Goal: Task Accomplishment & Management: Complete application form

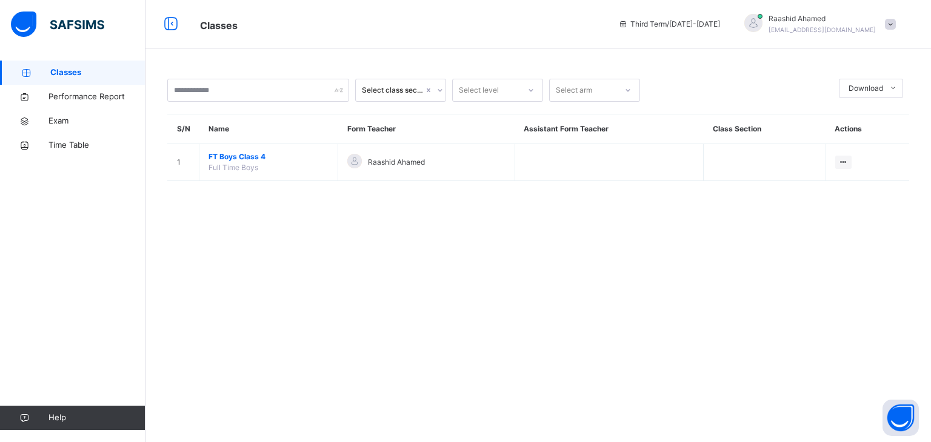
click at [216, 156] on span "FT Boys Class 4" at bounding box center [269, 157] width 120 height 11
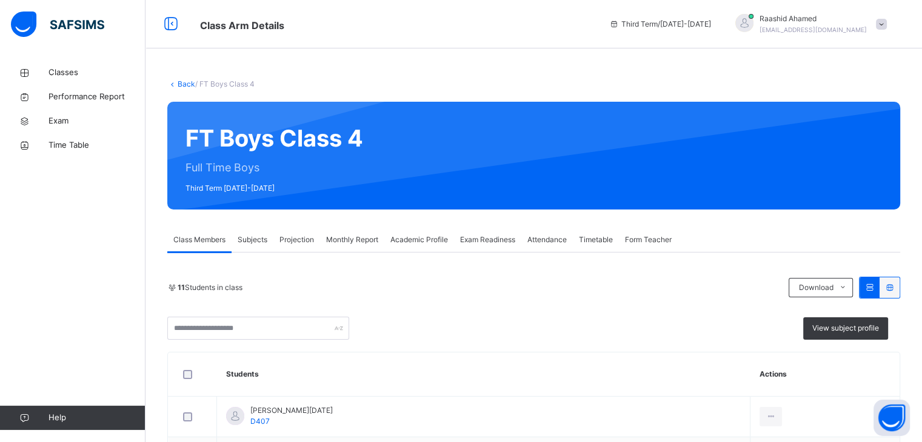
drag, startPoint x: 276, startPoint y: 246, endPoint x: 371, endPoint y: 318, distance: 118.6
drag, startPoint x: 371, startPoint y: 318, endPoint x: 264, endPoint y: 275, distance: 115.0
drag, startPoint x: 264, startPoint y: 275, endPoint x: 461, endPoint y: 317, distance: 200.9
drag, startPoint x: 461, startPoint y: 317, endPoint x: 307, endPoint y: 250, distance: 167.2
click at [298, 245] on div "Projection" at bounding box center [296, 240] width 47 height 24
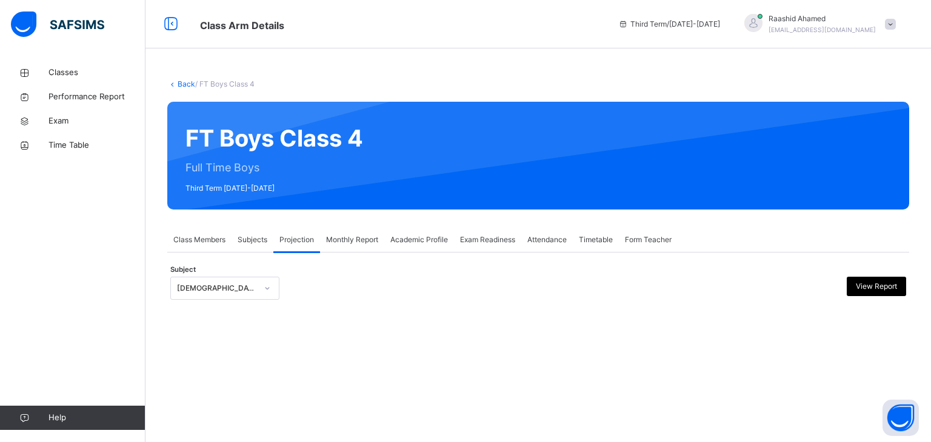
click at [245, 287] on div "[DEMOGRAPHIC_DATA] Reading" at bounding box center [217, 288] width 80 height 11
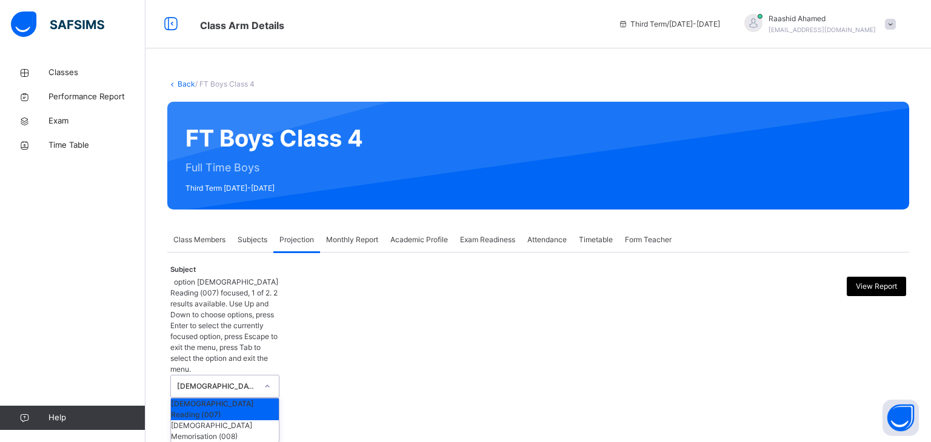
click at [225, 376] on div "[DEMOGRAPHIC_DATA] Reading" at bounding box center [213, 387] width 85 height 22
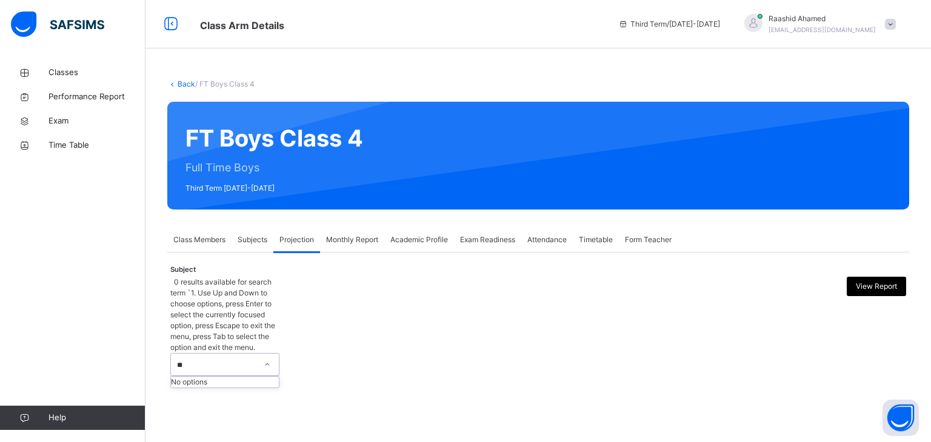
type input "*"
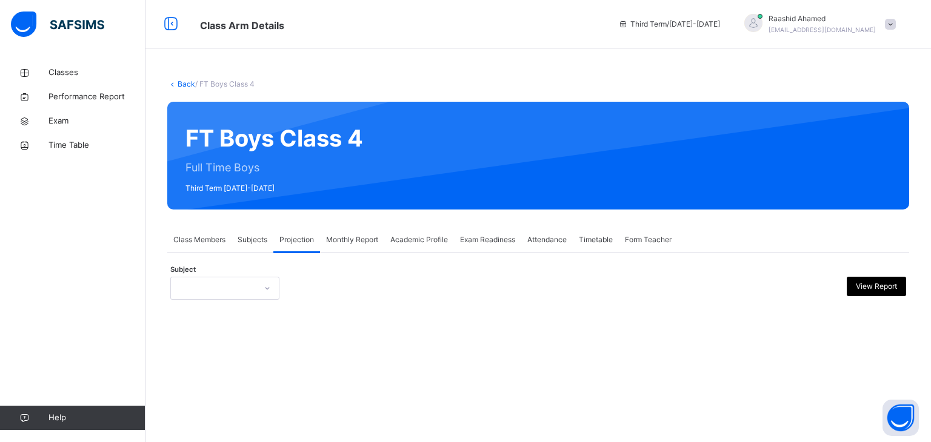
click at [515, 245] on span "Exam Readiness" at bounding box center [487, 240] width 55 height 11
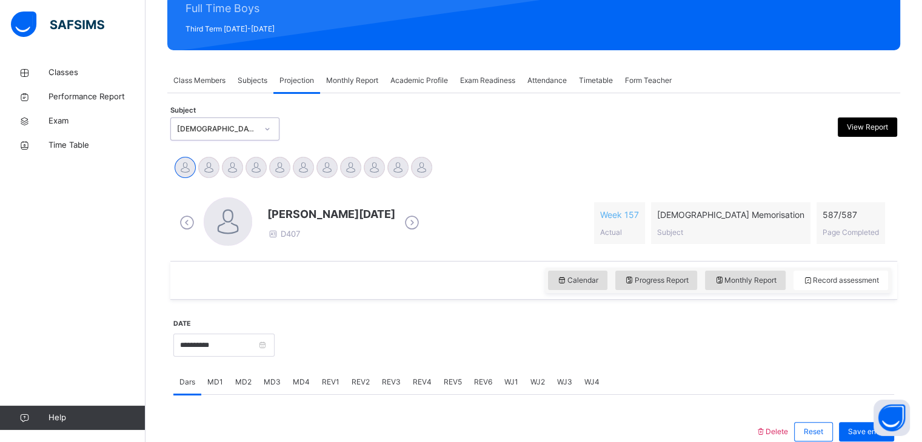
scroll to position [186, 0]
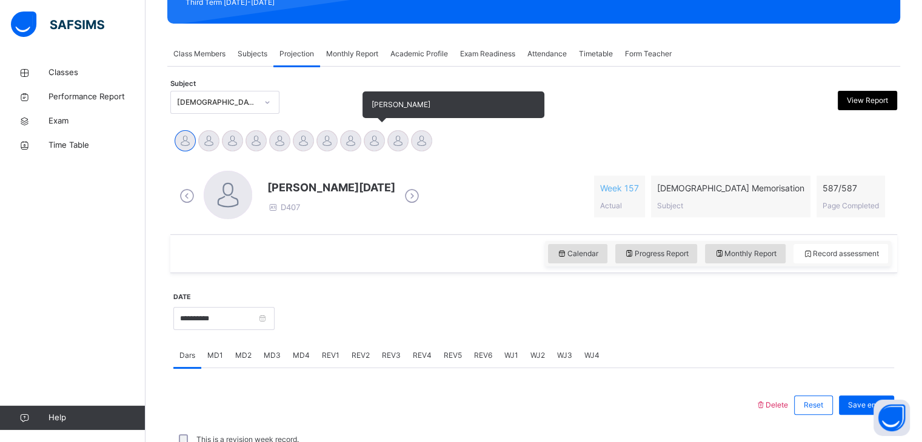
click at [373, 134] on div at bounding box center [374, 140] width 21 height 21
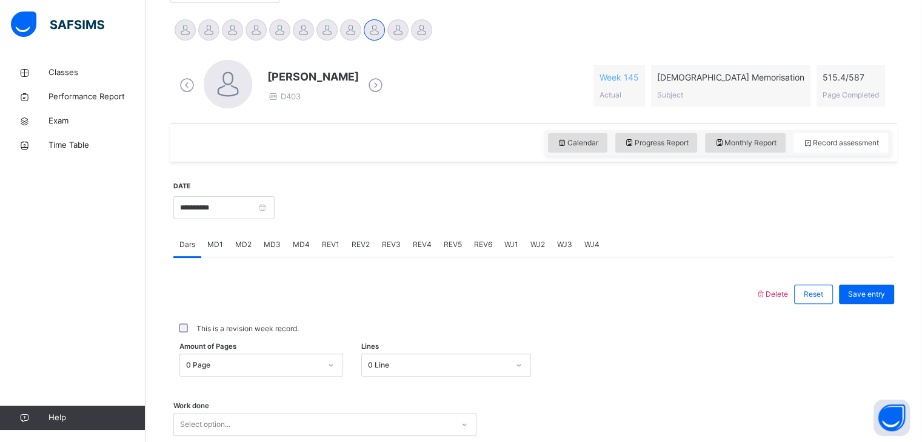
scroll to position [295, 0]
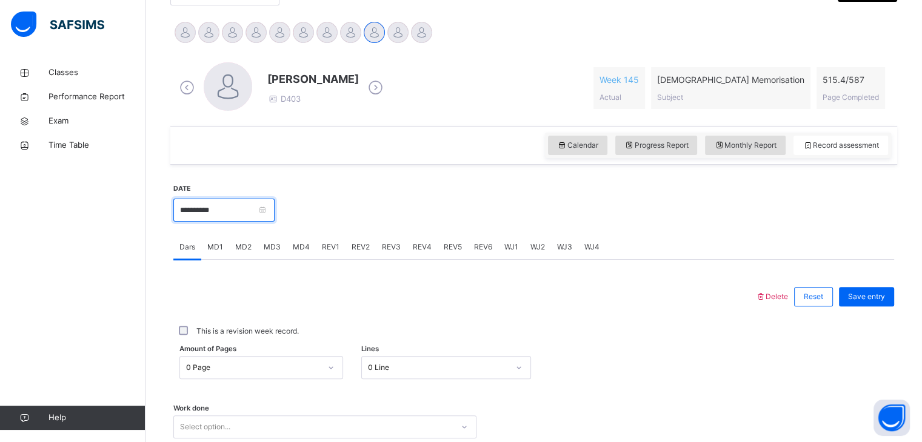
click at [253, 212] on input "**********" at bounding box center [223, 210] width 101 height 23
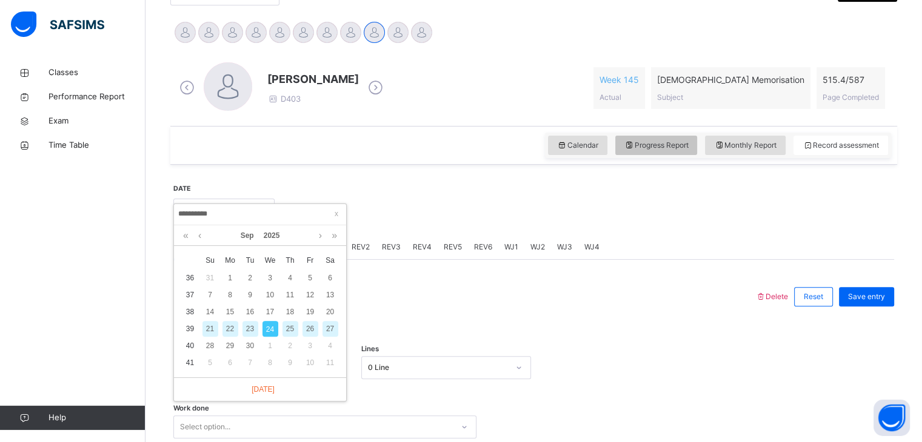
click at [667, 149] on span "Progress Report" at bounding box center [656, 145] width 64 height 11
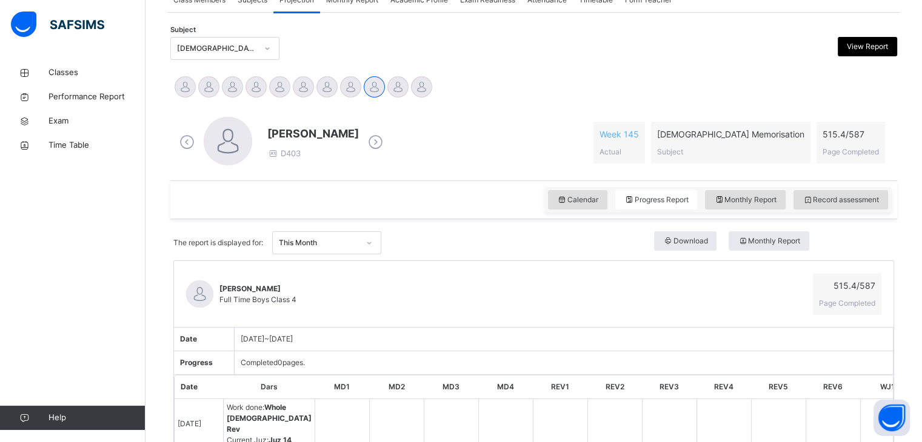
scroll to position [221, 0]
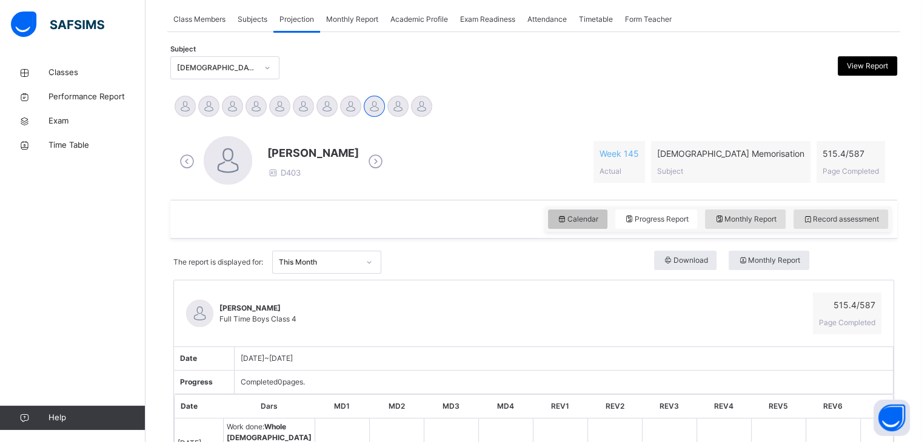
click at [583, 215] on span "Calendar" at bounding box center [577, 219] width 41 height 11
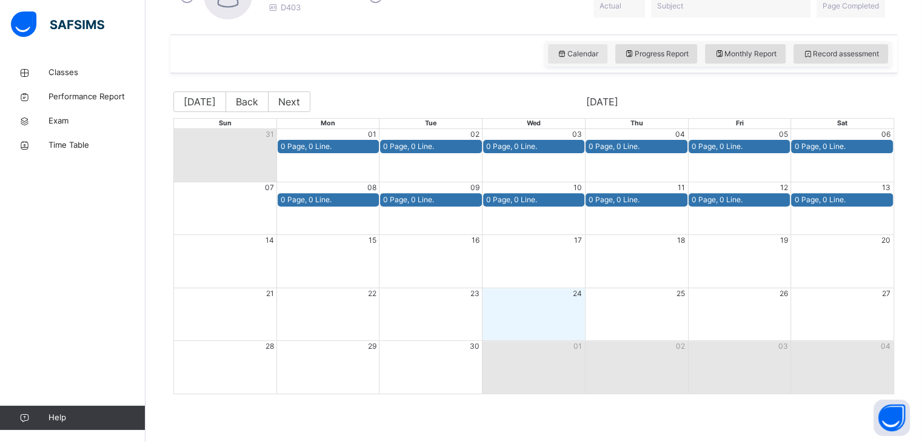
scroll to position [387, 0]
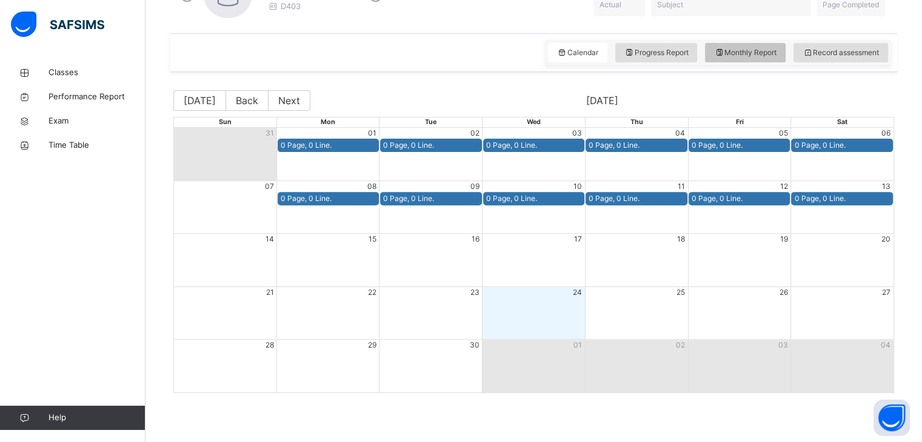
click at [748, 48] on span "Monthly Report" at bounding box center [745, 52] width 62 height 11
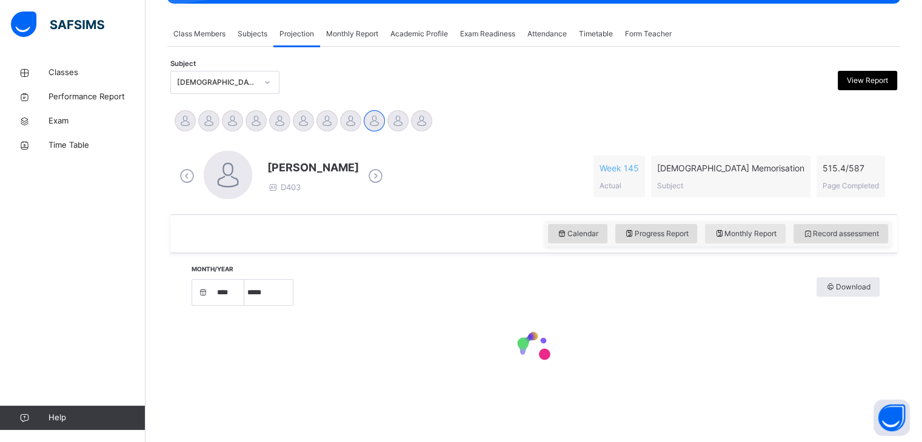
select select "****"
select select "*"
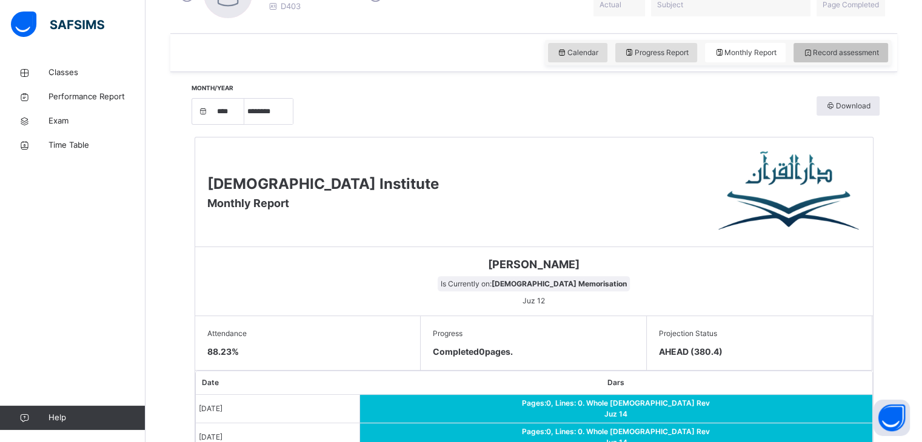
click at [853, 54] on span "Record assessment" at bounding box center [841, 52] width 76 height 11
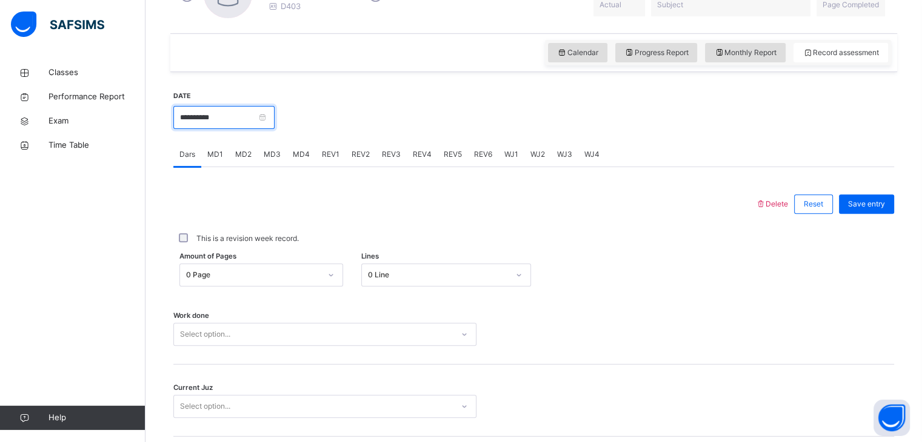
click at [236, 119] on input "**********" at bounding box center [223, 117] width 101 height 23
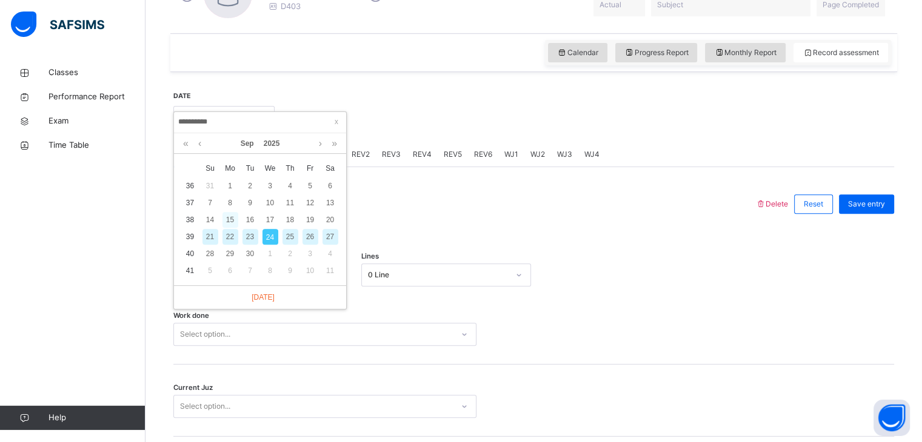
click at [230, 220] on div "15" at bounding box center [230, 220] width 16 height 16
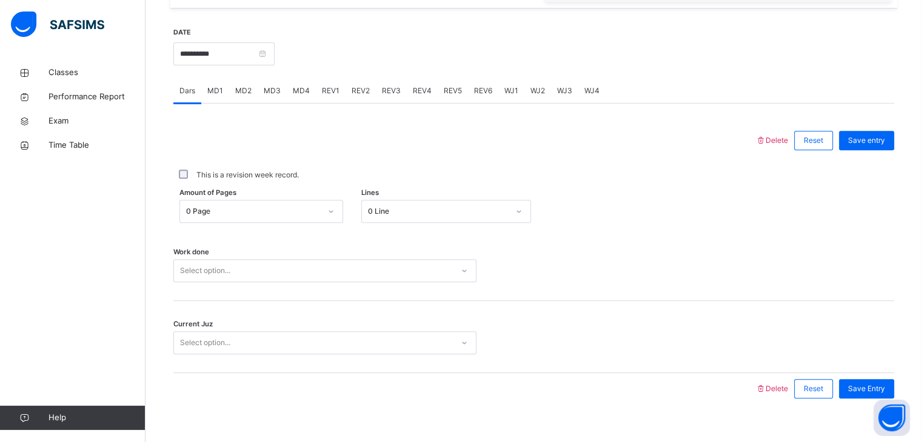
scroll to position [456, 0]
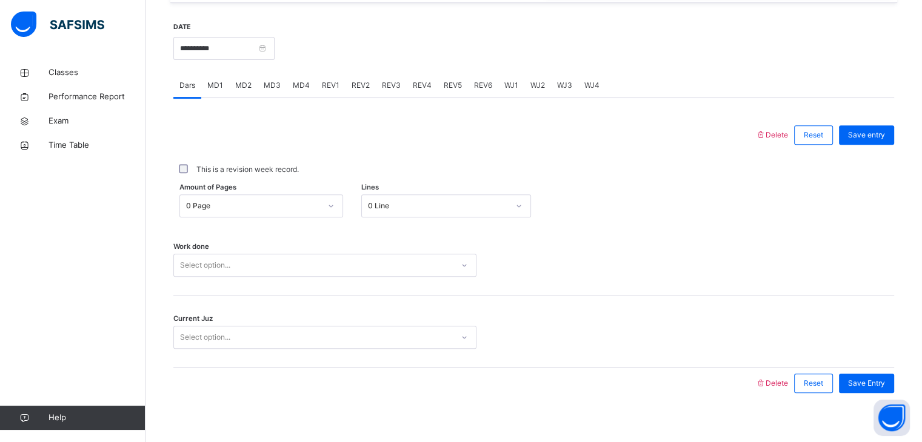
click at [213, 261] on div "Select option..." at bounding box center [205, 265] width 50 height 23
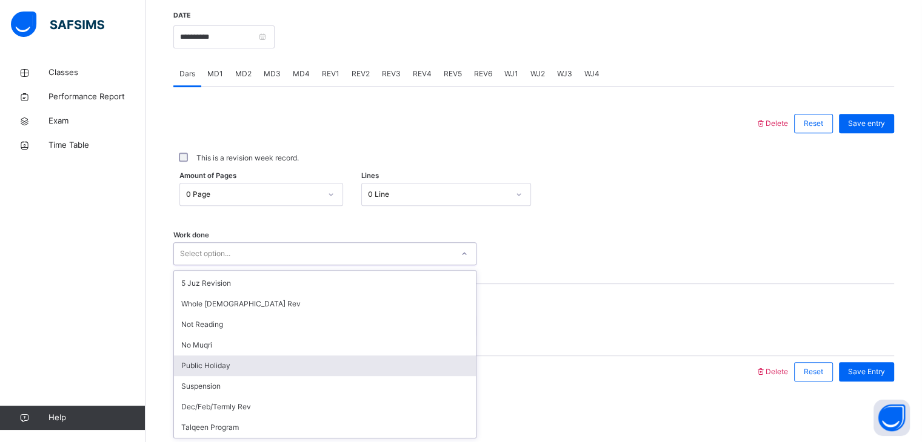
scroll to position [125, 0]
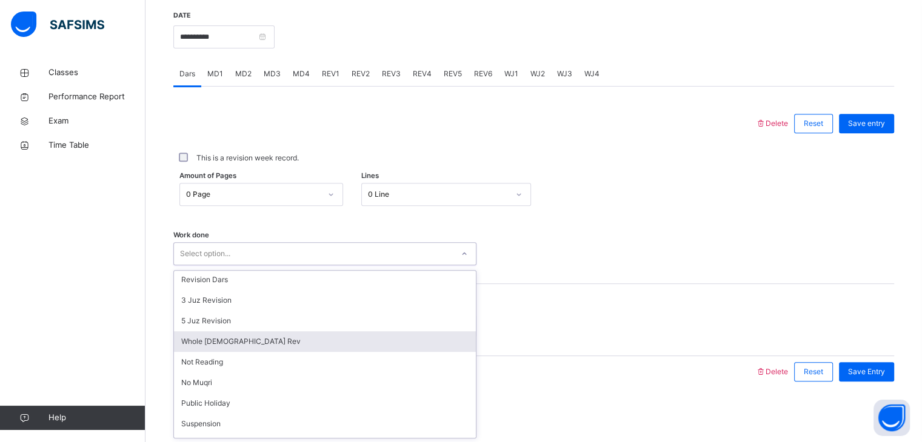
click at [210, 346] on div "Whole [DEMOGRAPHIC_DATA] Rev" at bounding box center [325, 342] width 302 height 21
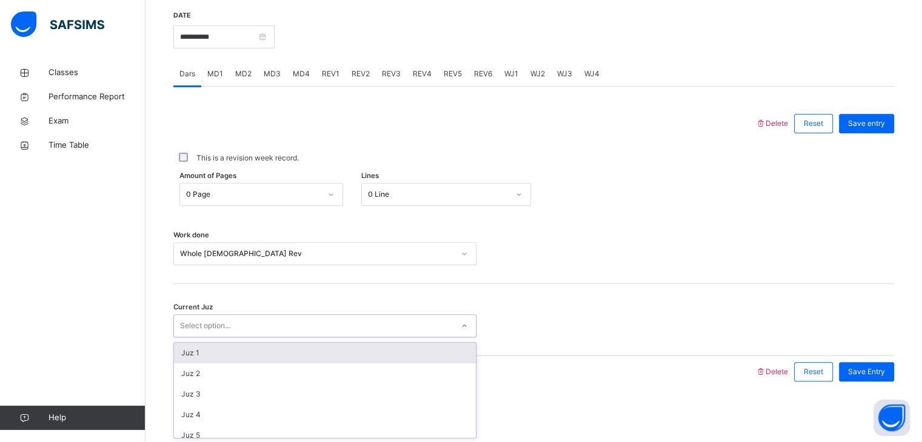
click at [249, 322] on div "Select option..." at bounding box center [313, 326] width 279 height 19
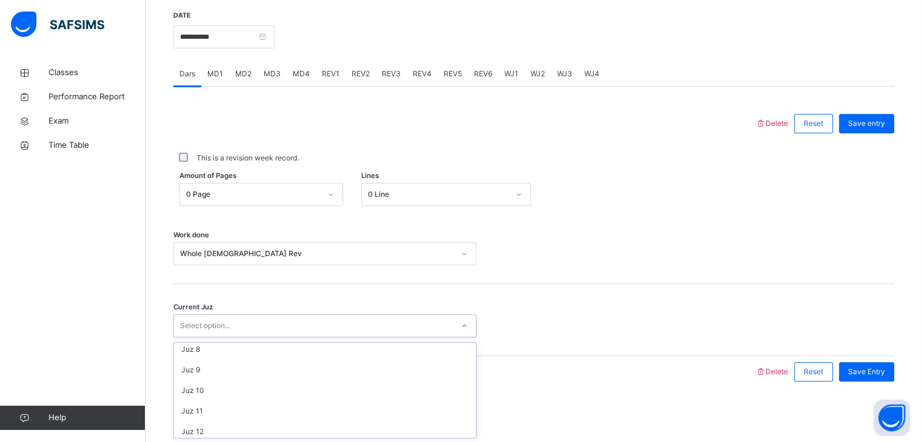
scroll to position [150, 0]
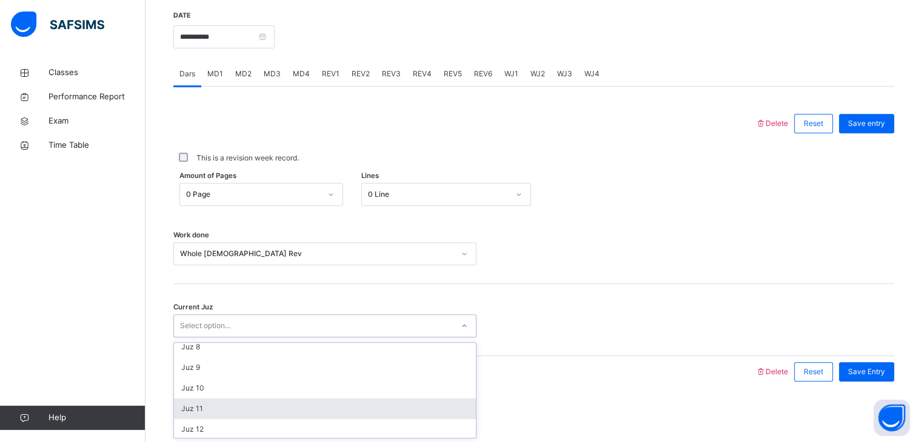
click at [223, 408] on div "Juz 11" at bounding box center [325, 409] width 302 height 21
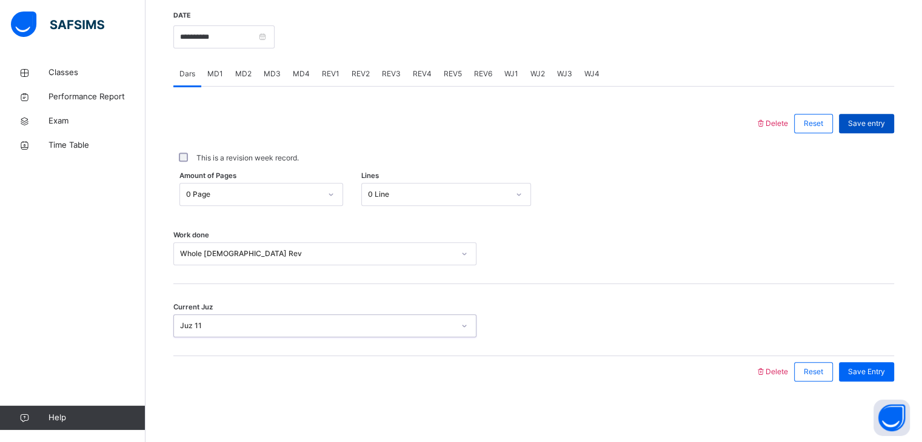
click at [861, 124] on span "Save entry" at bounding box center [866, 123] width 37 height 11
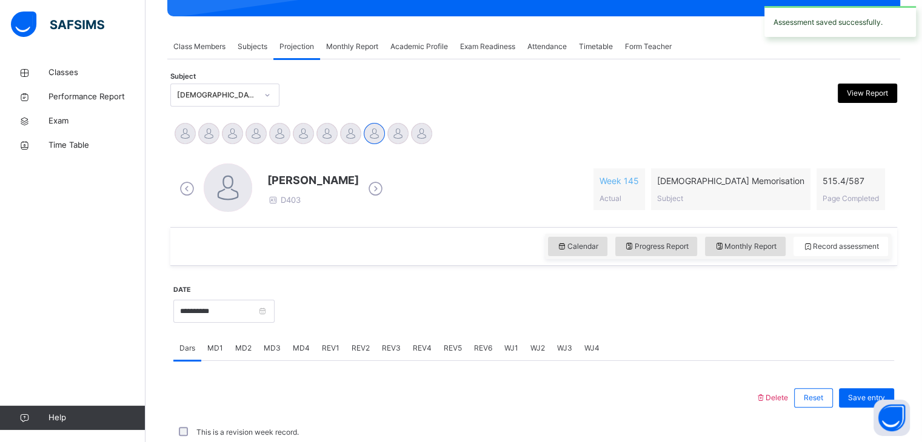
scroll to position [468, 0]
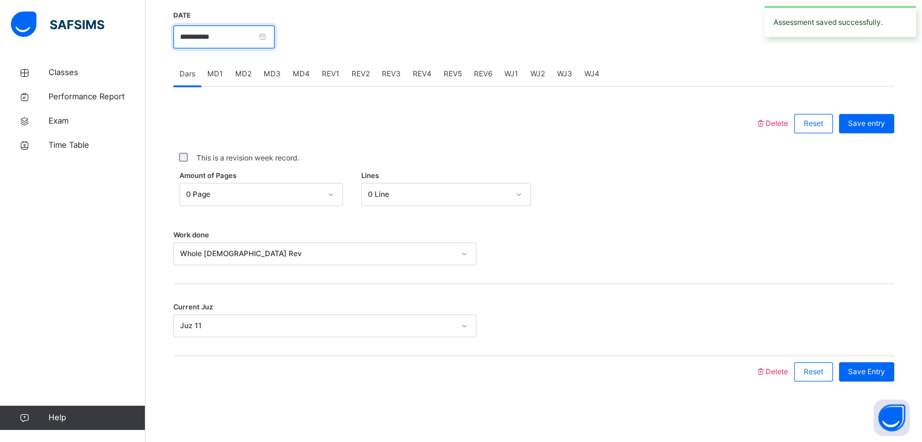
click at [255, 29] on input "**********" at bounding box center [223, 36] width 101 height 23
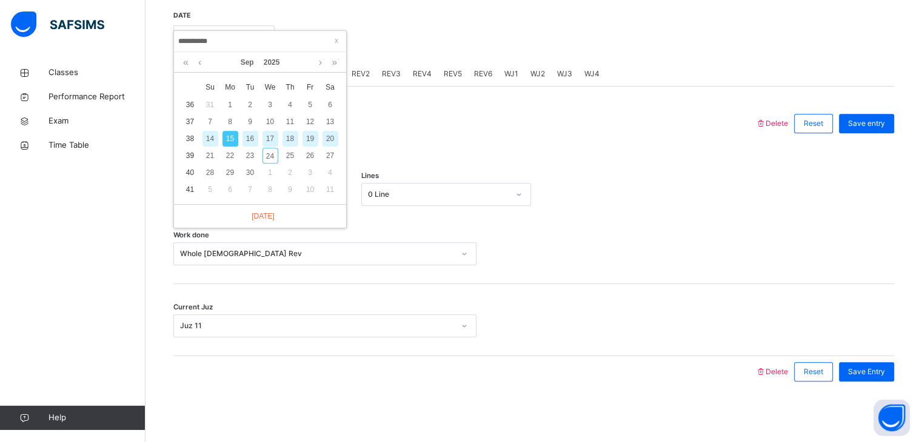
click at [249, 136] on div "16" at bounding box center [250, 139] width 16 height 16
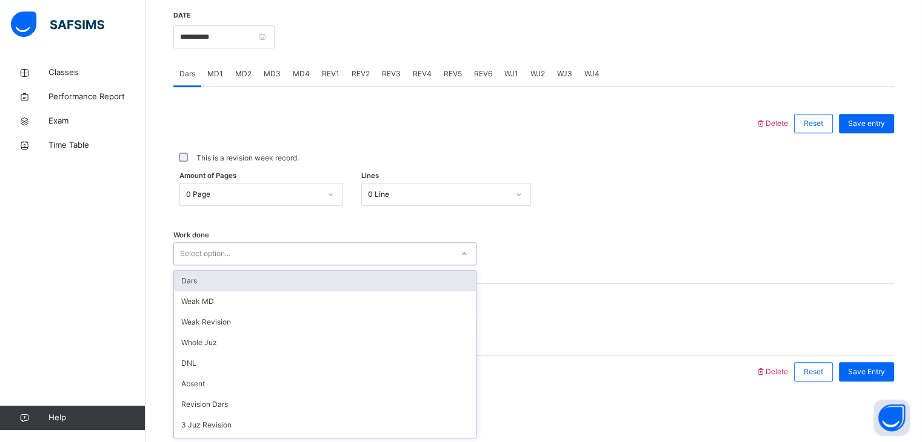
click at [238, 254] on div "Select option..." at bounding box center [313, 254] width 279 height 19
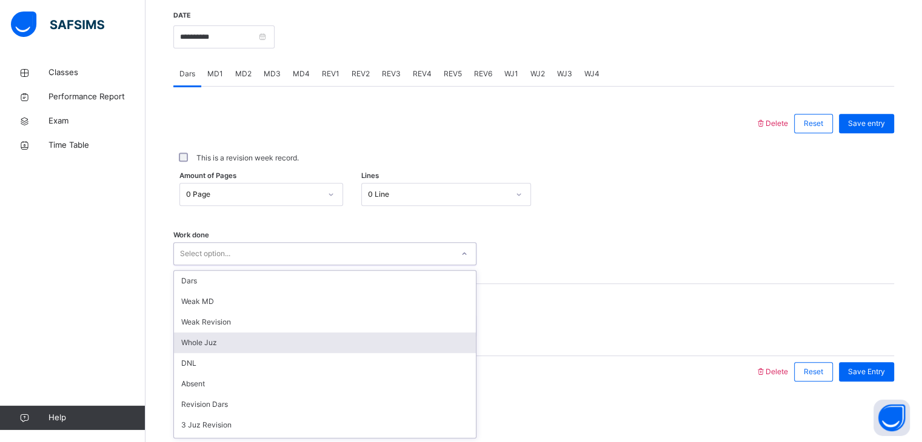
scroll to position [38, 0]
click at [223, 343] on div "Absent" at bounding box center [325, 346] width 302 height 21
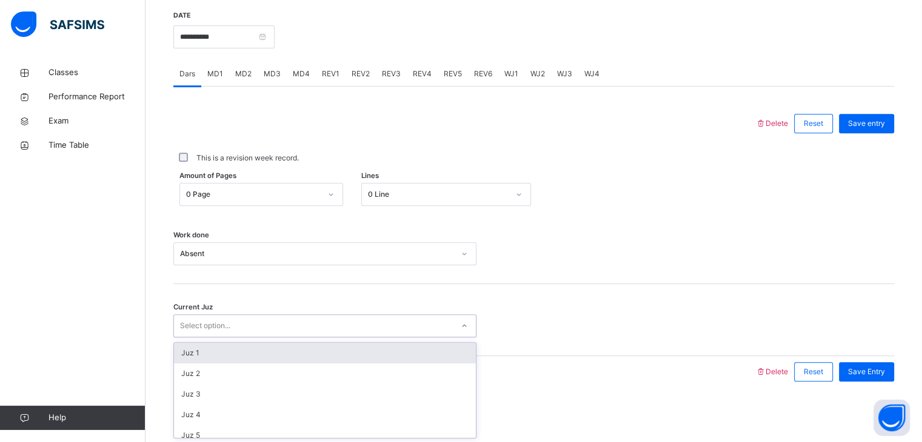
click at [207, 327] on div "Select option..." at bounding box center [205, 326] width 50 height 23
click at [212, 351] on div "Juz 1" at bounding box center [325, 353] width 302 height 21
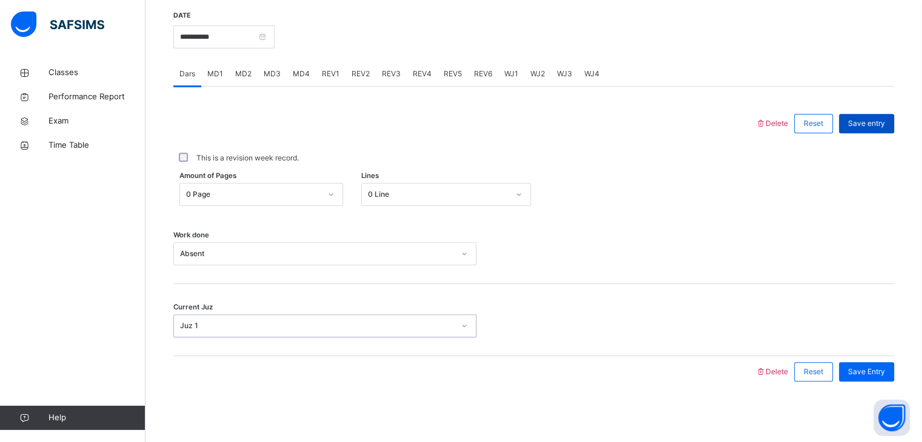
click at [859, 122] on span "Save entry" at bounding box center [866, 123] width 37 height 11
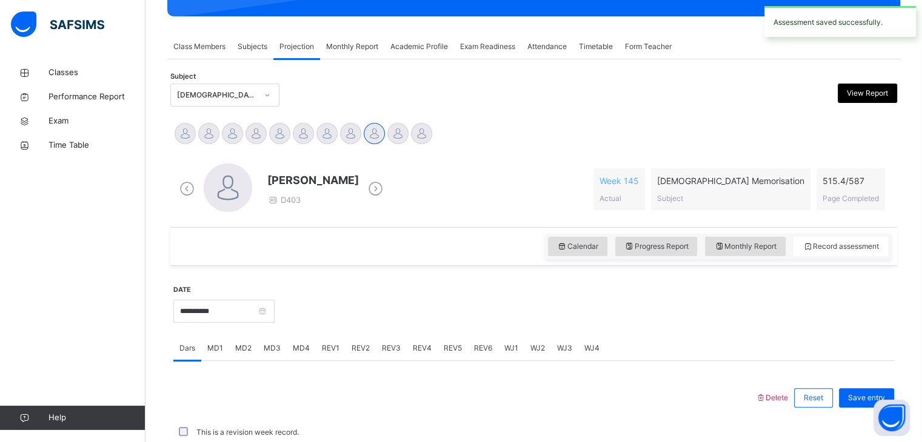
scroll to position [468, 0]
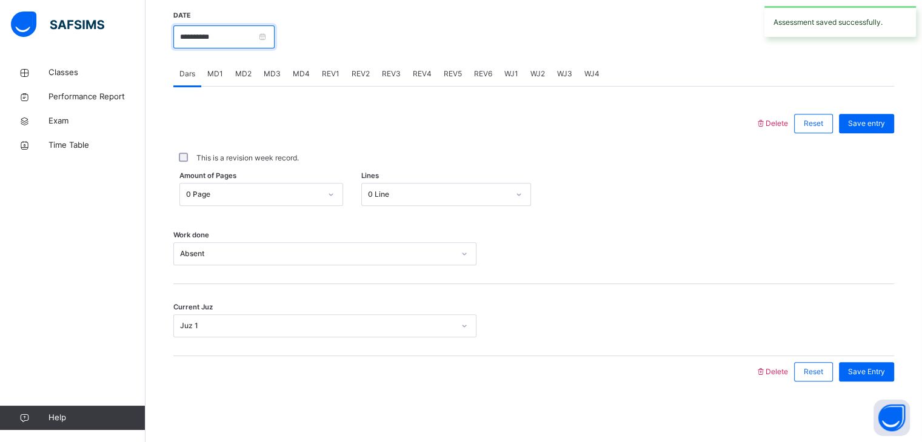
click at [246, 27] on input "**********" at bounding box center [223, 36] width 101 height 23
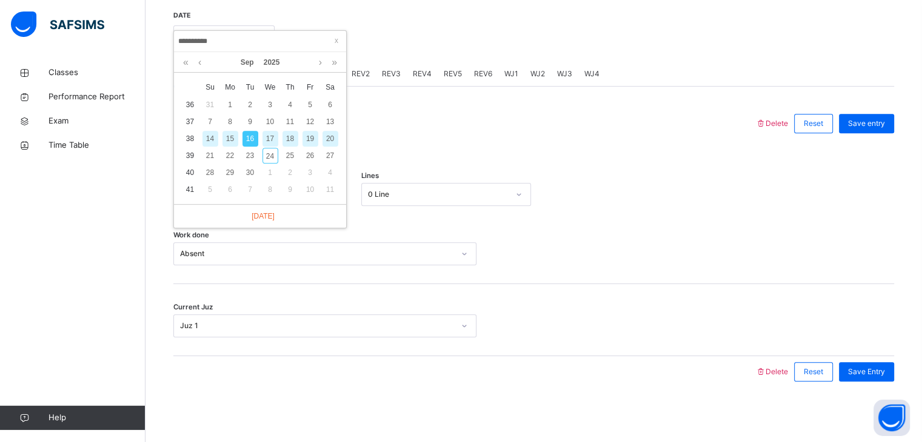
click at [270, 136] on div "17" at bounding box center [270, 139] width 16 height 16
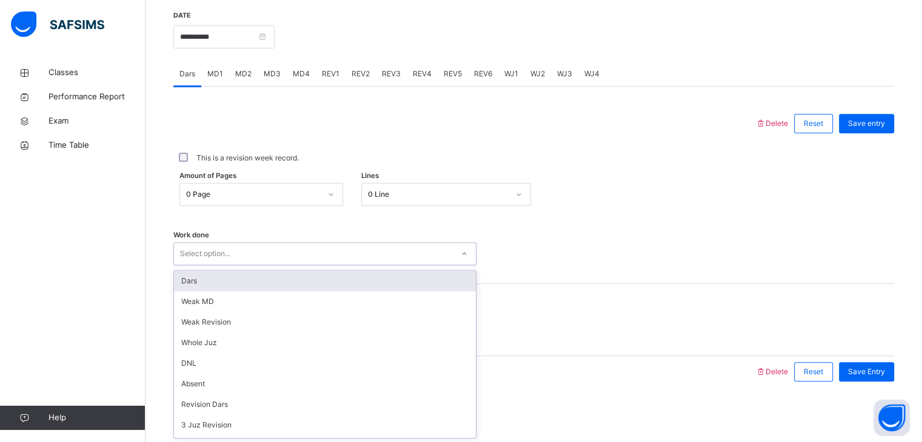
click at [215, 250] on div "Select option..." at bounding box center [205, 253] width 50 height 23
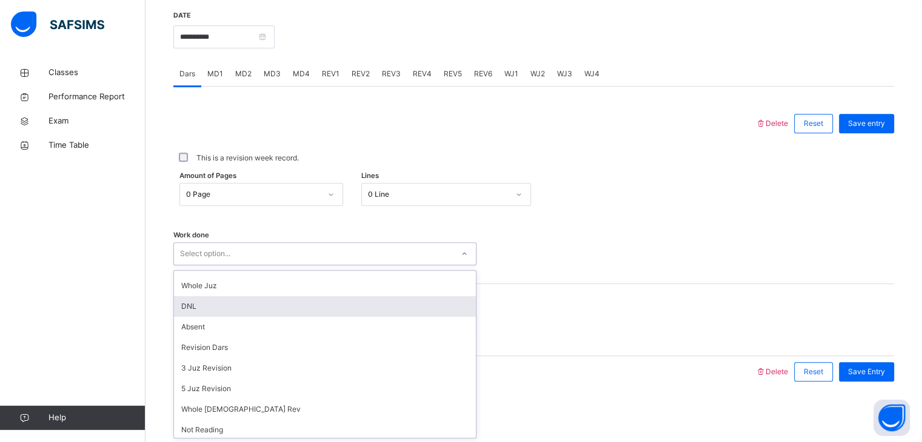
scroll to position [58, 0]
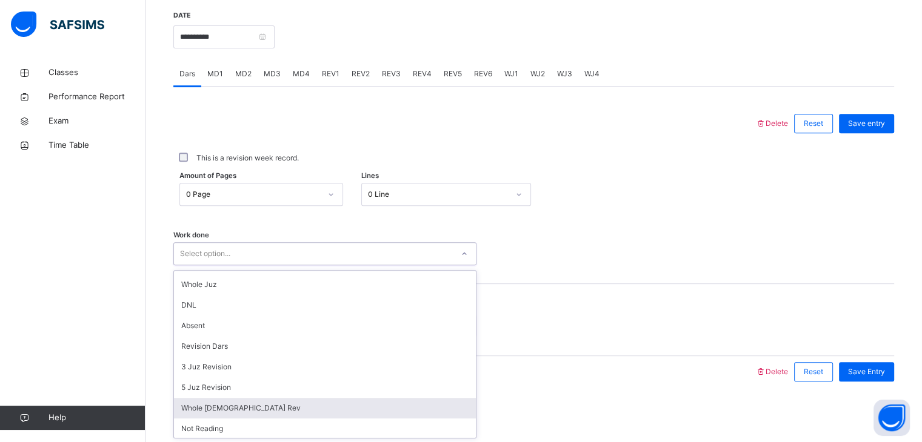
click at [232, 406] on div "Whole [DEMOGRAPHIC_DATA] Rev" at bounding box center [325, 408] width 302 height 21
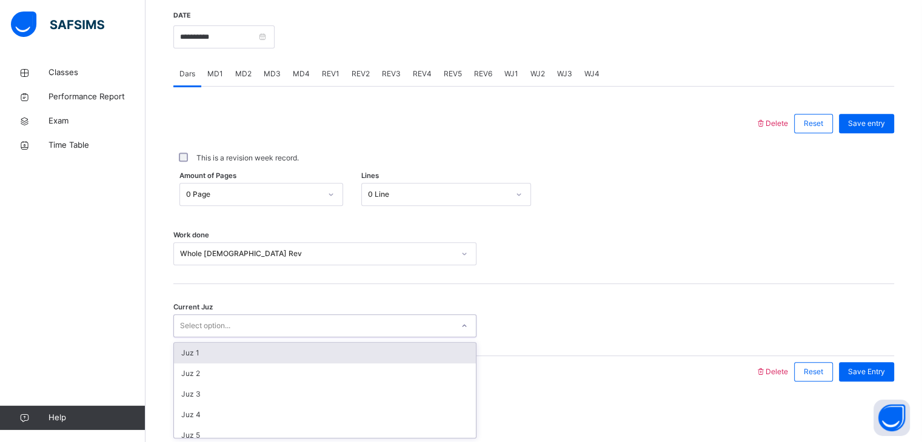
click at [233, 330] on div "Select option..." at bounding box center [313, 326] width 279 height 19
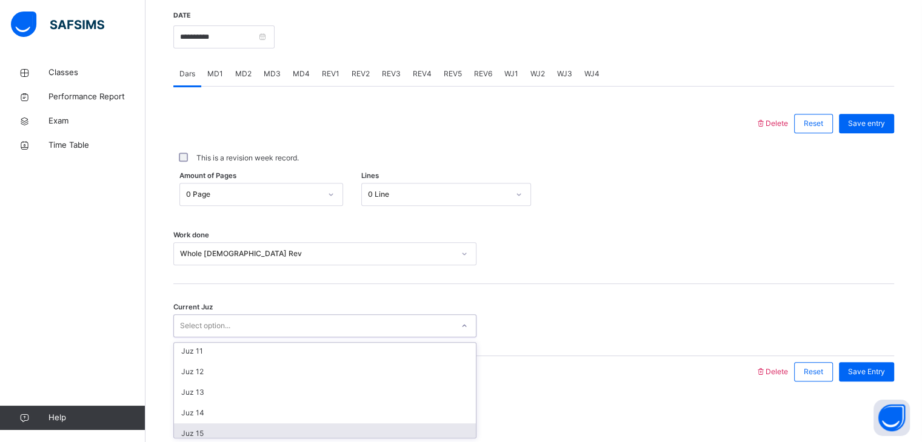
scroll to position [206, 0]
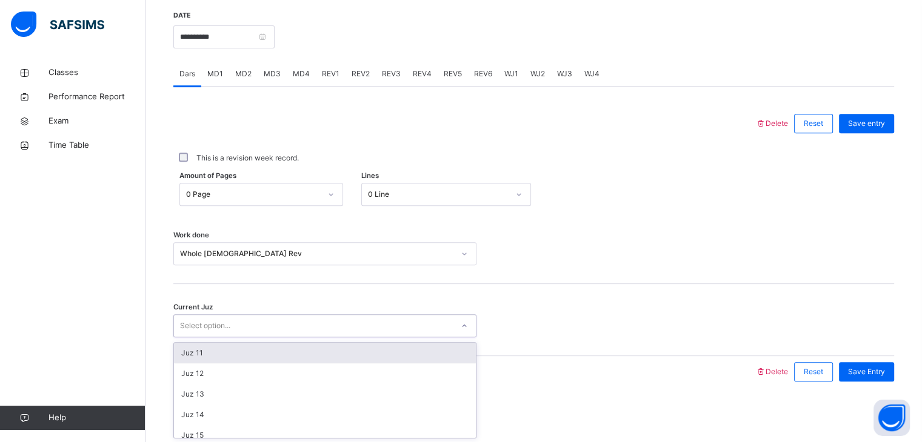
click at [210, 356] on div "Juz 11" at bounding box center [325, 353] width 302 height 21
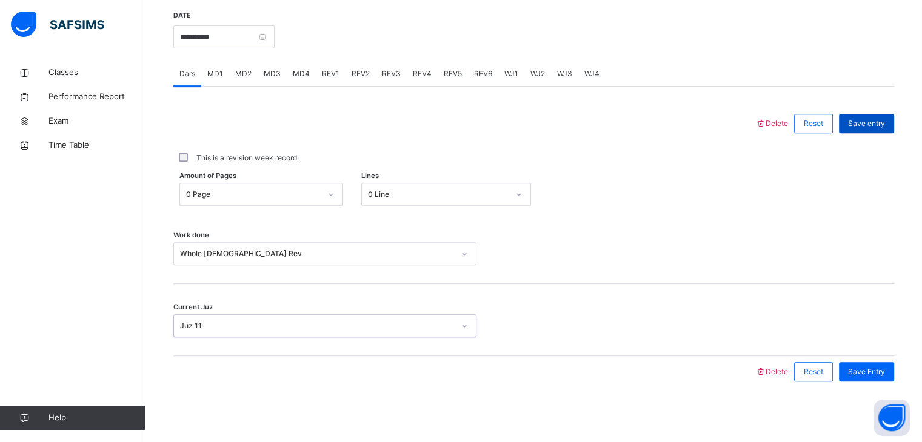
click at [885, 118] on span "Save entry" at bounding box center [866, 123] width 37 height 11
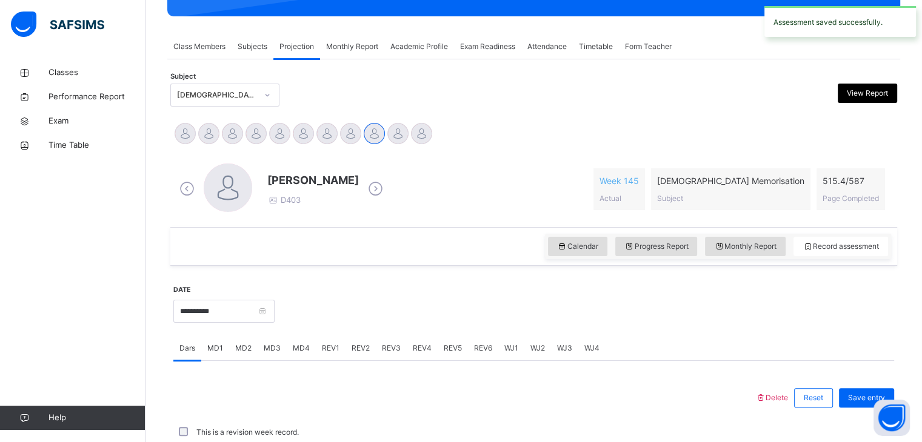
scroll to position [468, 0]
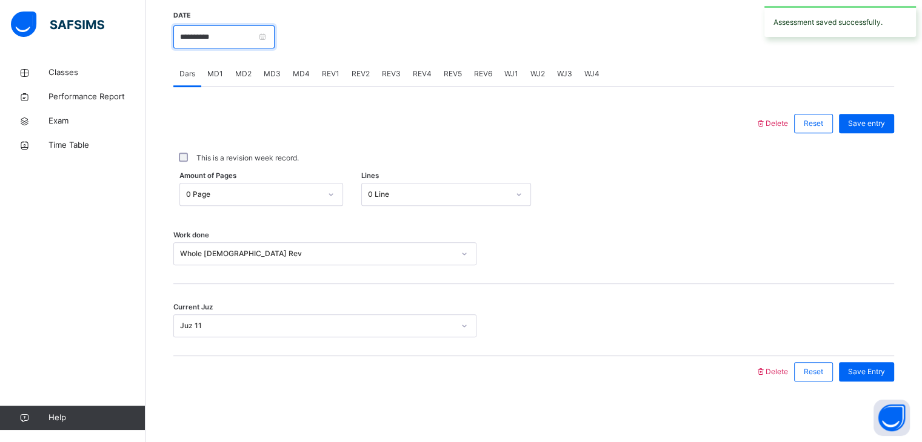
click at [252, 37] on input "**********" at bounding box center [223, 36] width 101 height 23
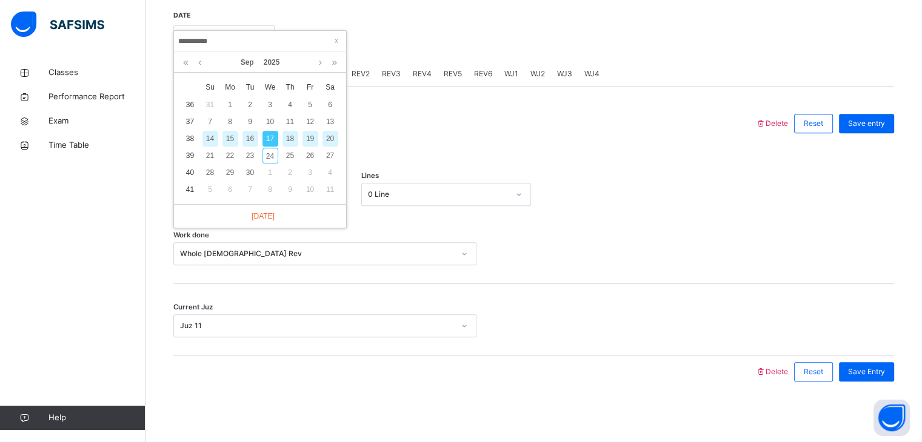
click at [289, 136] on div "18" at bounding box center [290, 139] width 16 height 16
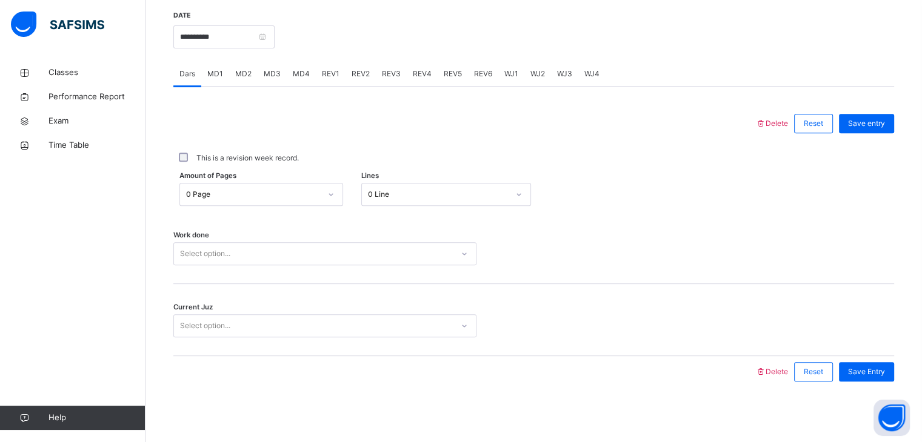
click at [290, 262] on div "Select option..." at bounding box center [324, 253] width 303 height 23
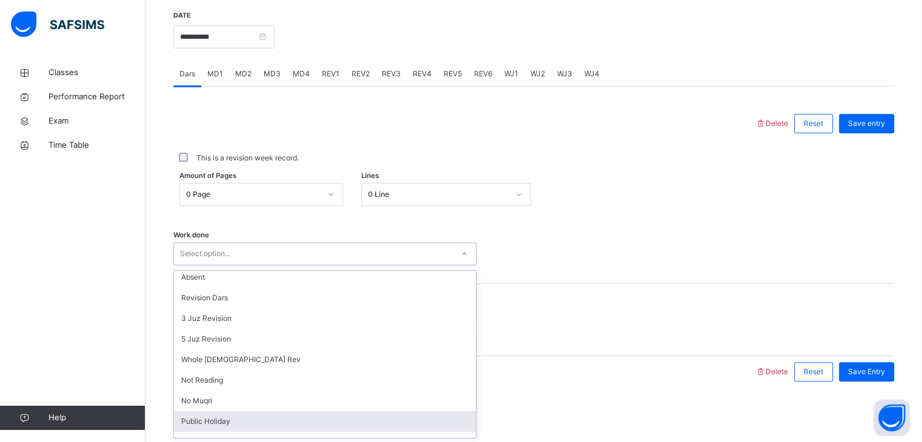
scroll to position [162, 0]
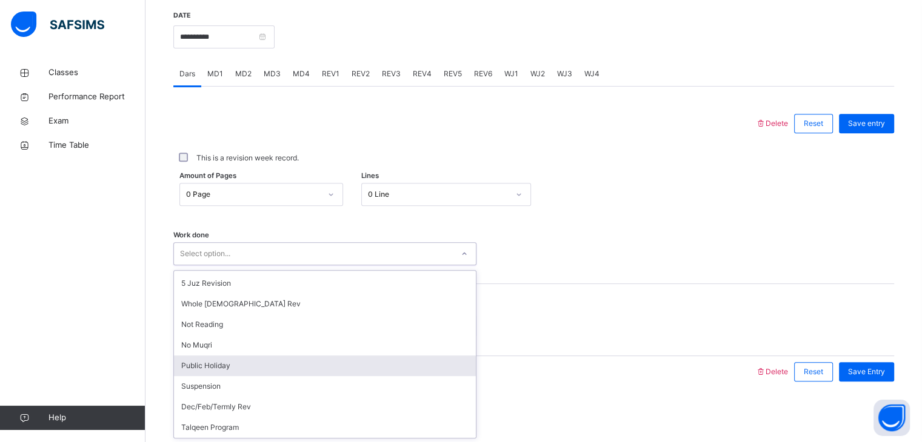
click at [235, 366] on div "Public Holiday" at bounding box center [325, 366] width 302 height 21
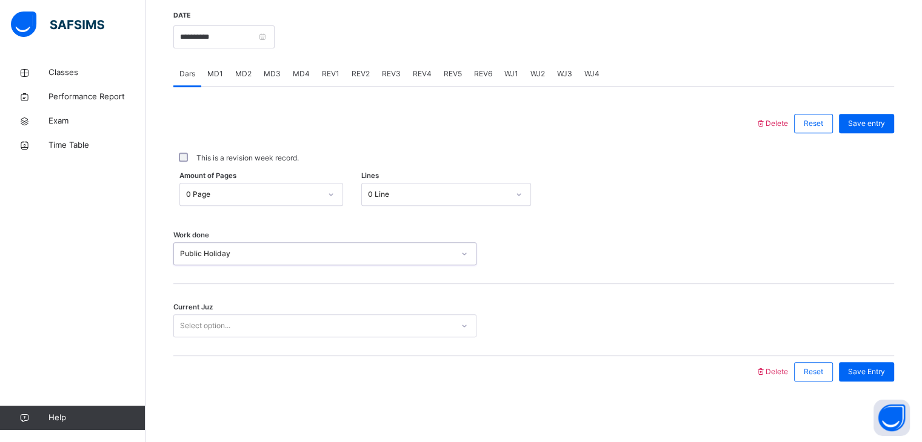
click at [203, 332] on div "Select option..." at bounding box center [205, 326] width 50 height 23
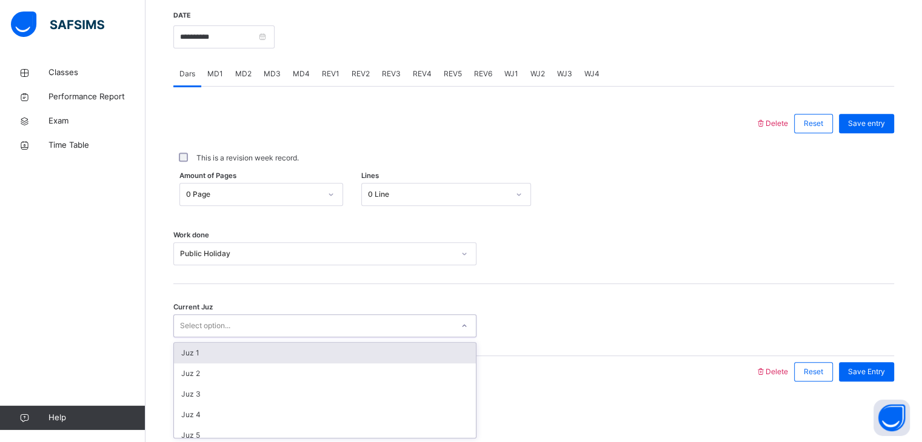
click at [226, 357] on div "Juz 1" at bounding box center [325, 353] width 302 height 21
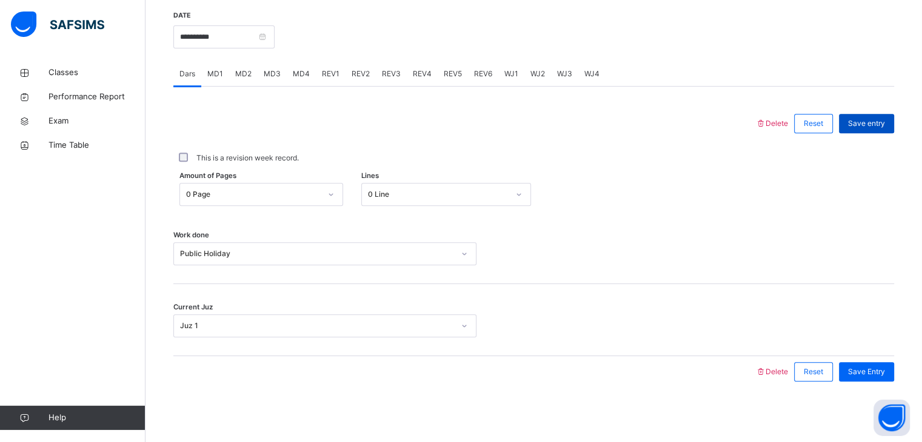
click at [875, 127] on span "Save entry" at bounding box center [866, 123] width 37 height 11
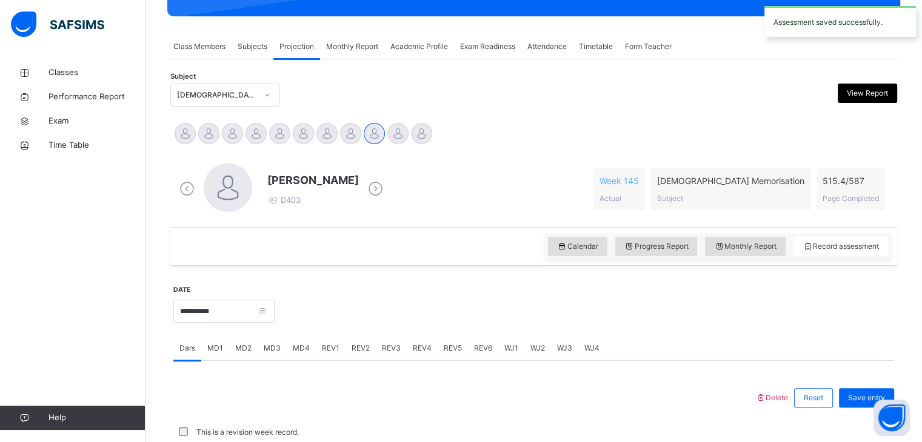
scroll to position [468, 0]
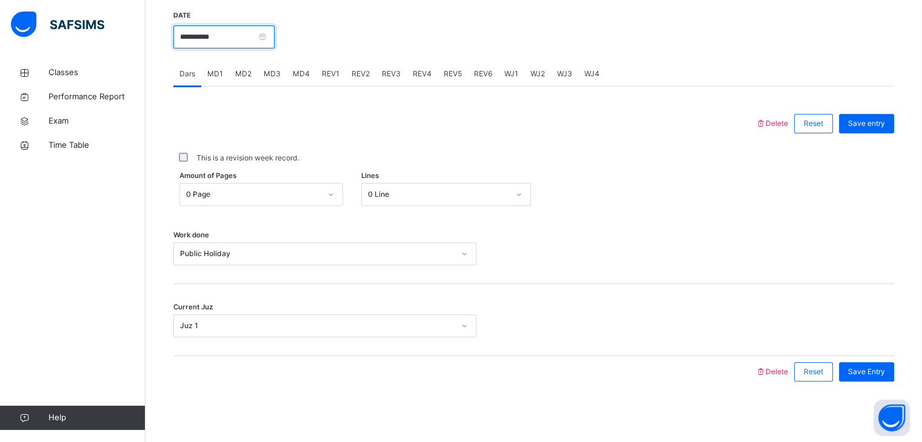
click at [247, 42] on input "**********" at bounding box center [223, 36] width 101 height 23
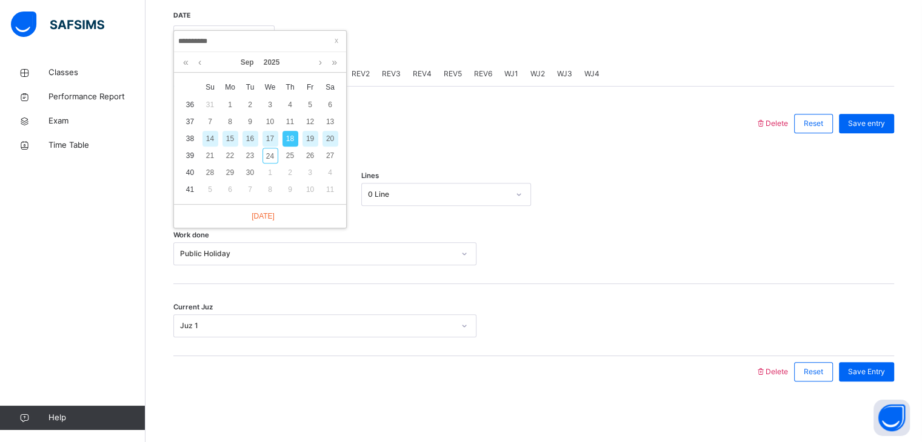
click at [313, 142] on div "19" at bounding box center [310, 139] width 16 height 16
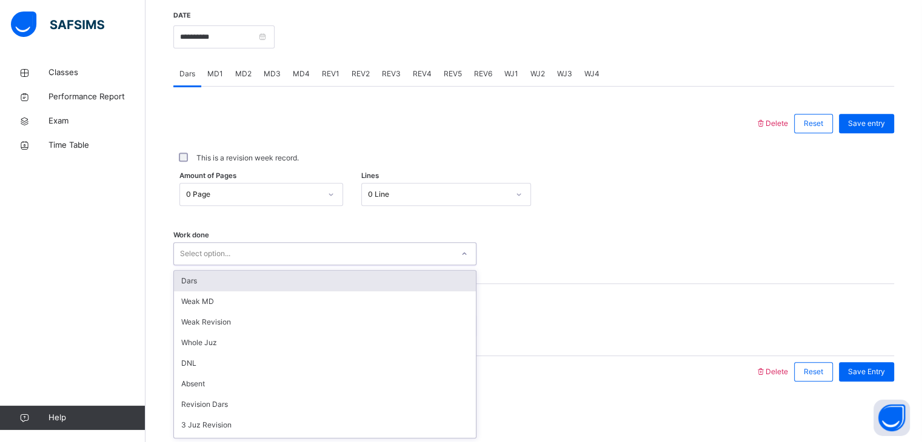
click at [229, 250] on div "Select option..." at bounding box center [205, 253] width 50 height 23
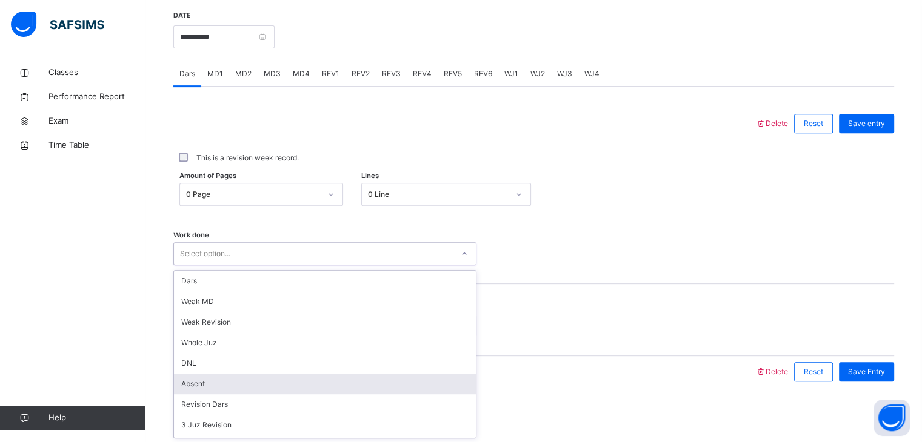
scroll to position [162, 0]
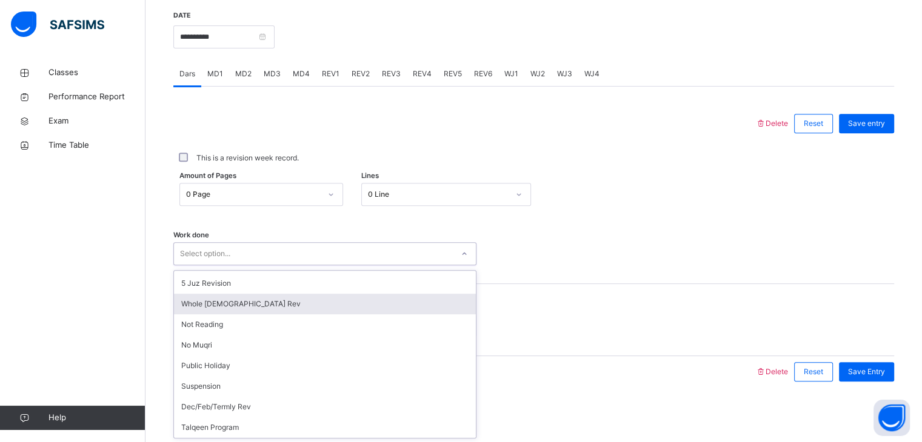
click at [239, 307] on div "Whole [DEMOGRAPHIC_DATA] Rev" at bounding box center [325, 304] width 302 height 21
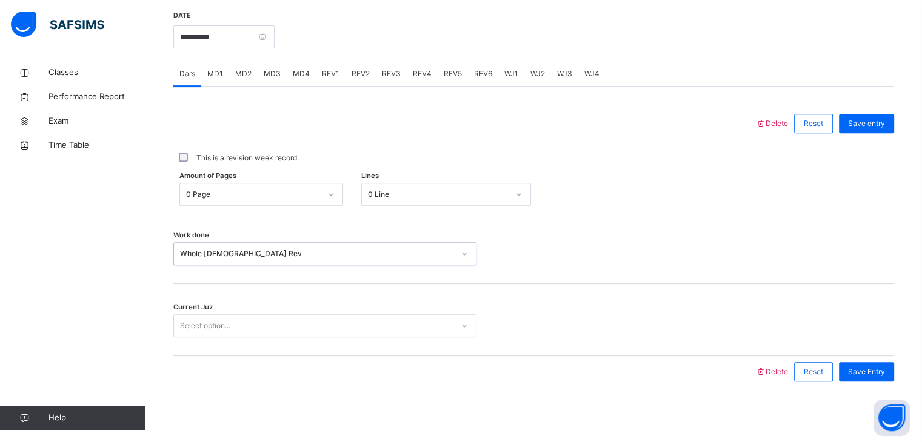
click at [213, 324] on div "Select option..." at bounding box center [205, 326] width 50 height 23
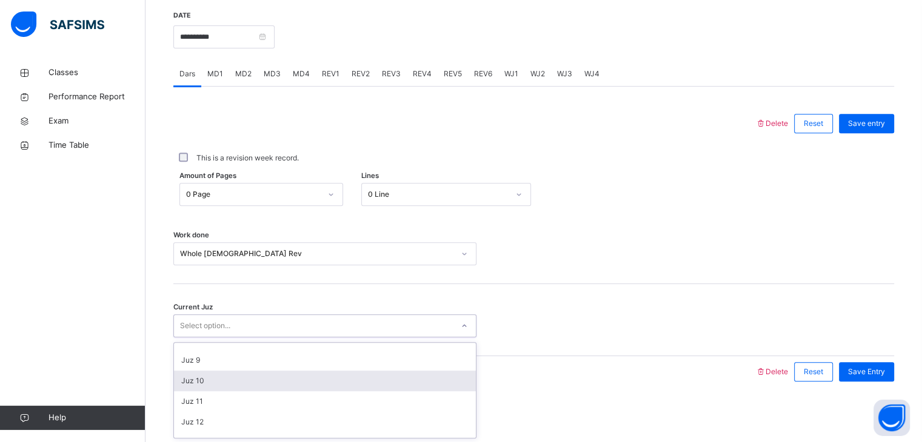
click at [218, 381] on div "Juz 10" at bounding box center [325, 381] width 302 height 21
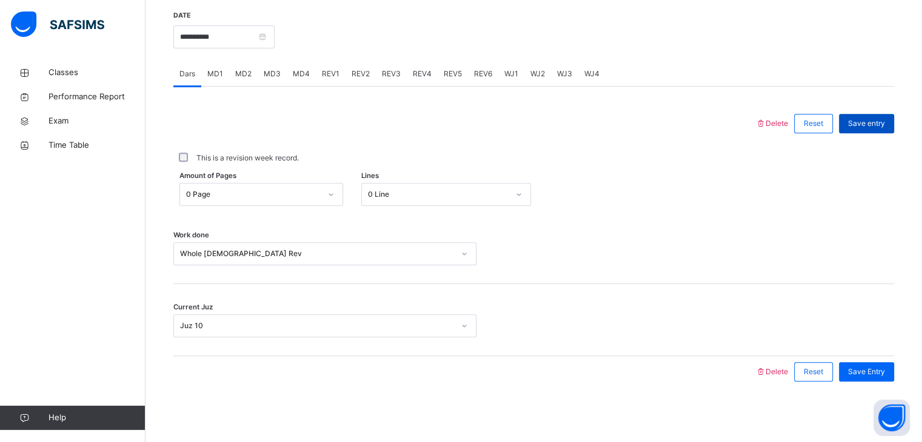
click at [873, 125] on span "Save entry" at bounding box center [866, 123] width 37 height 11
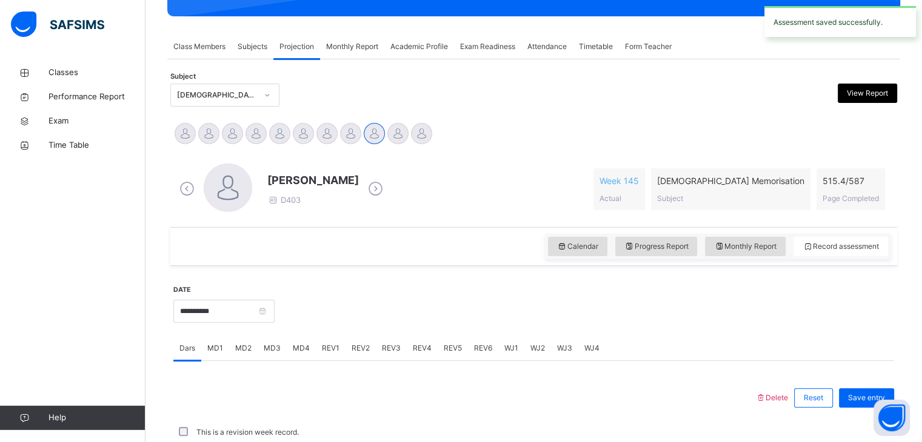
scroll to position [468, 0]
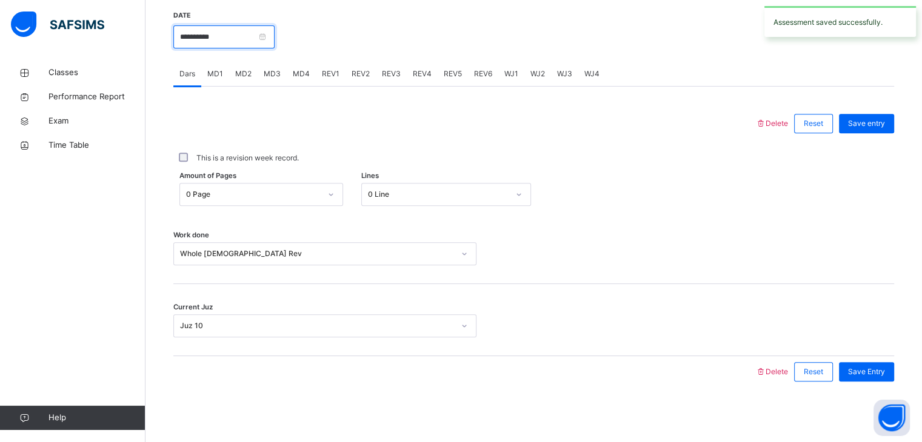
click at [220, 28] on input "**********" at bounding box center [223, 36] width 101 height 23
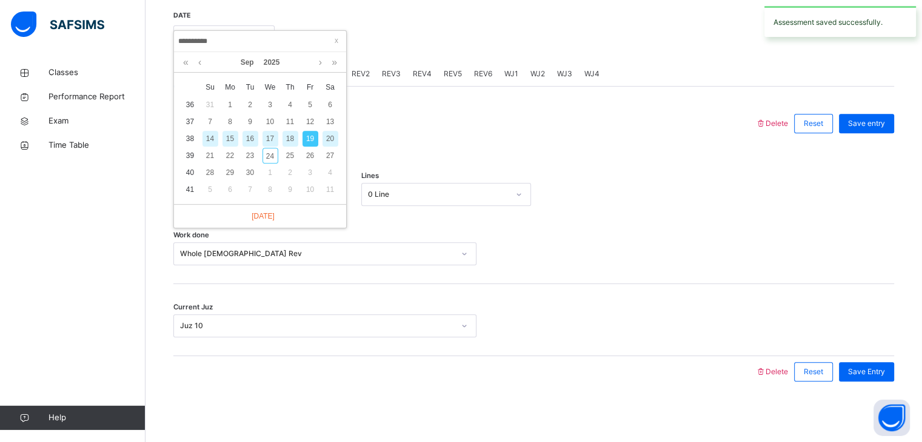
click at [332, 138] on div "20" at bounding box center [330, 139] width 16 height 16
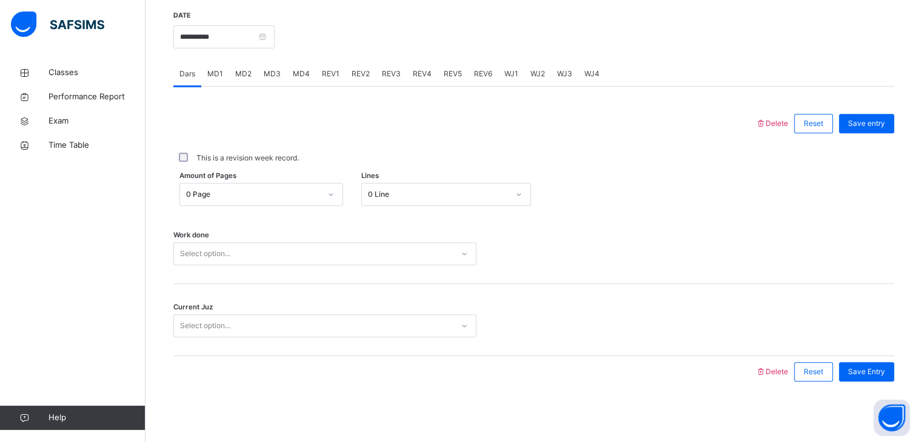
click at [276, 250] on div "Select option..." at bounding box center [313, 254] width 279 height 19
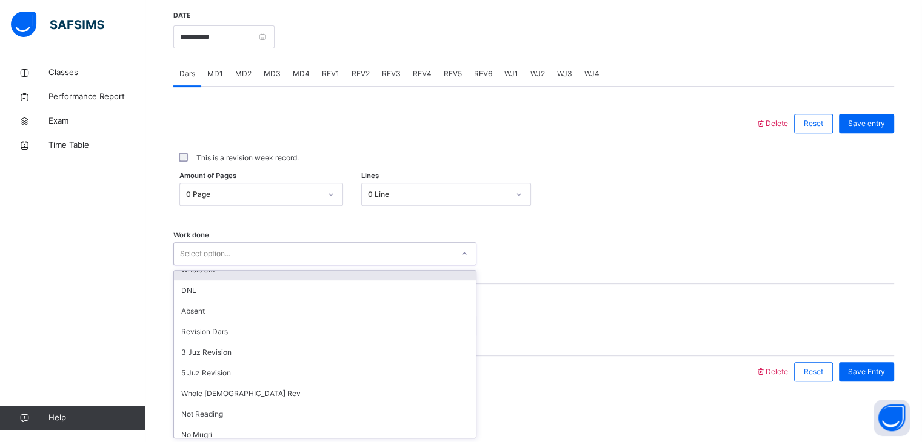
scroll to position [75, 0]
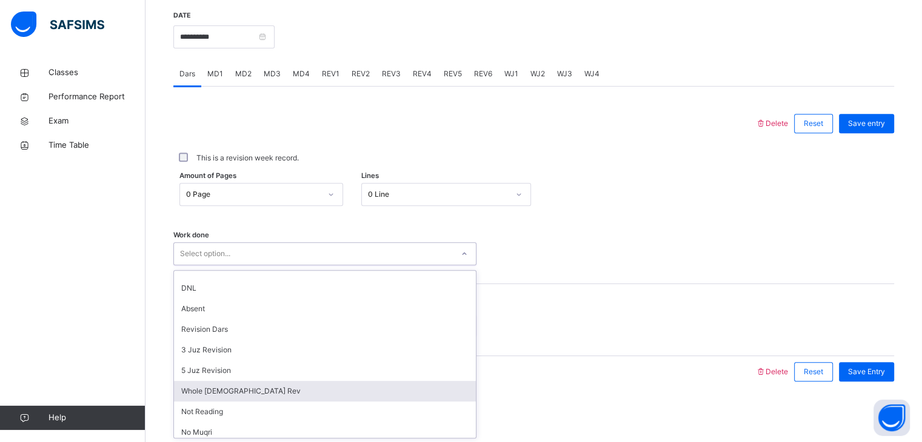
click at [225, 391] on div "Whole [DEMOGRAPHIC_DATA] Rev" at bounding box center [325, 391] width 302 height 21
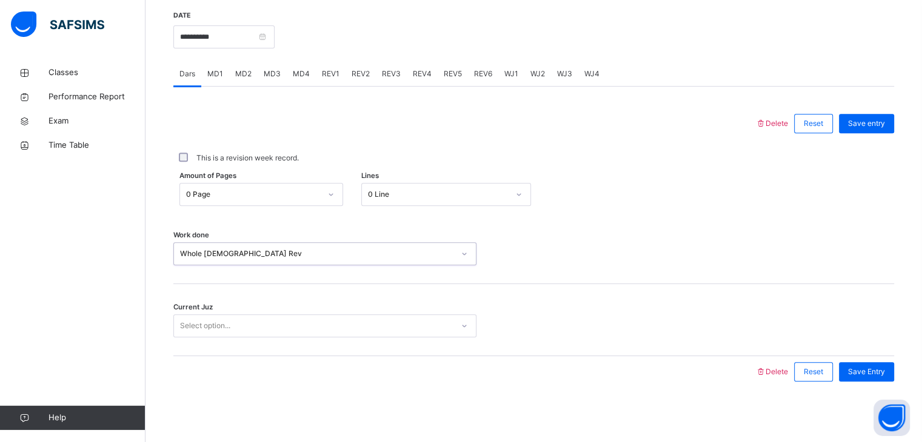
click at [233, 335] on div "Select option..." at bounding box center [324, 326] width 303 height 23
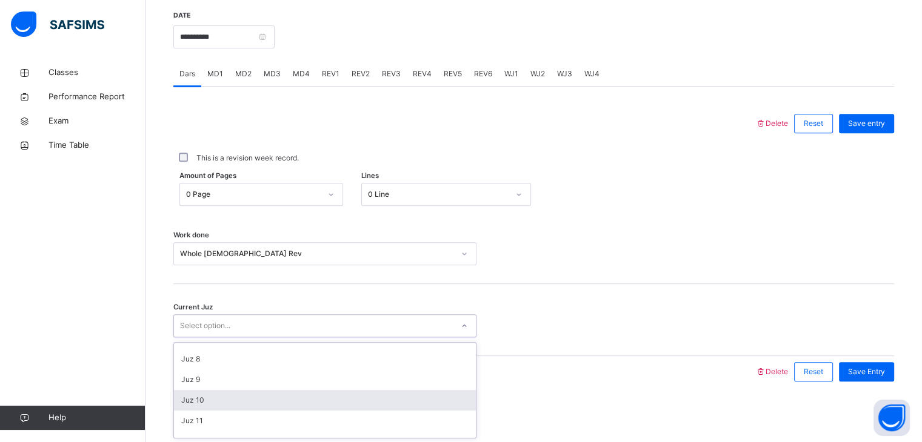
click at [228, 392] on div "Juz 10" at bounding box center [325, 400] width 302 height 21
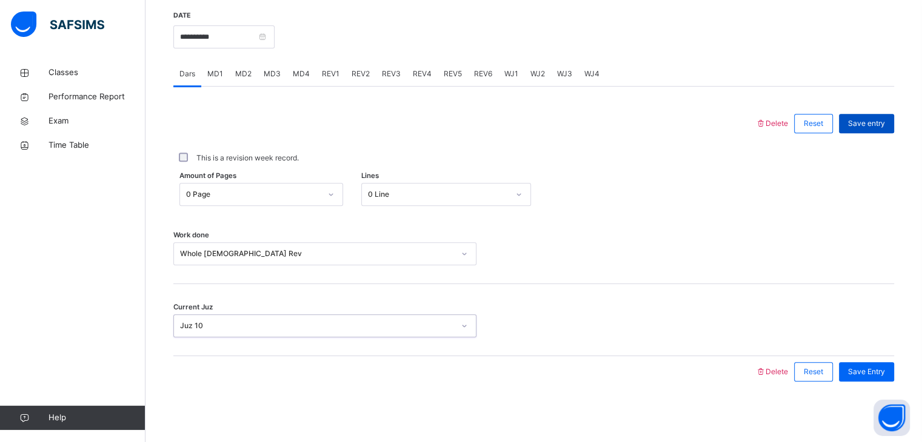
click at [885, 124] on span "Save entry" at bounding box center [866, 123] width 37 height 11
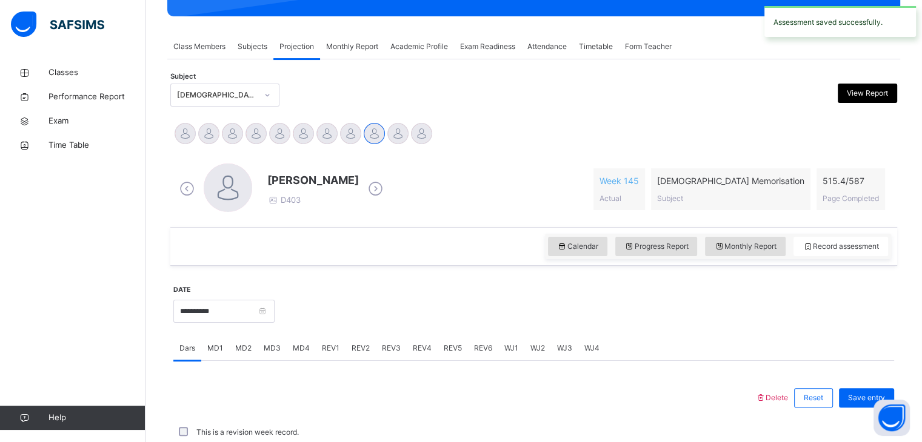
scroll to position [468, 0]
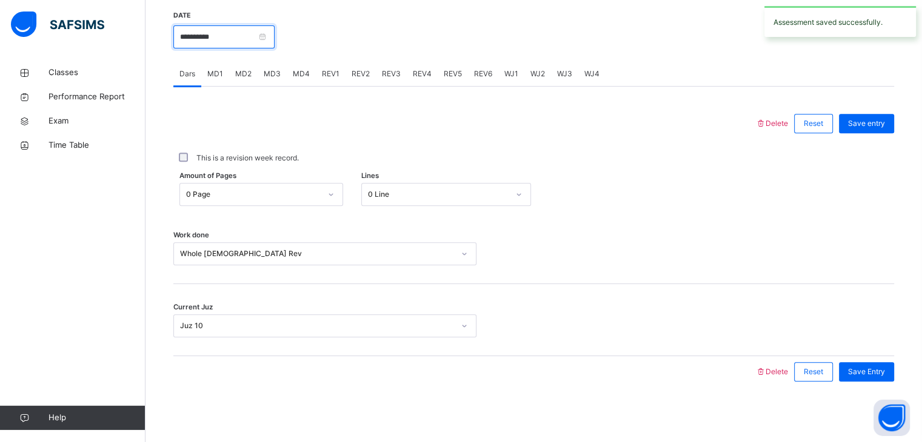
click at [216, 33] on input "**********" at bounding box center [223, 36] width 101 height 23
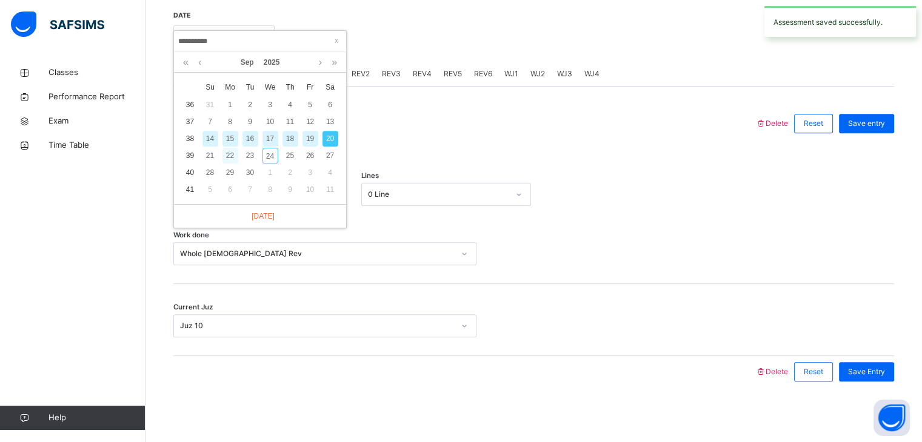
click at [229, 157] on div "22" at bounding box center [230, 156] width 16 height 16
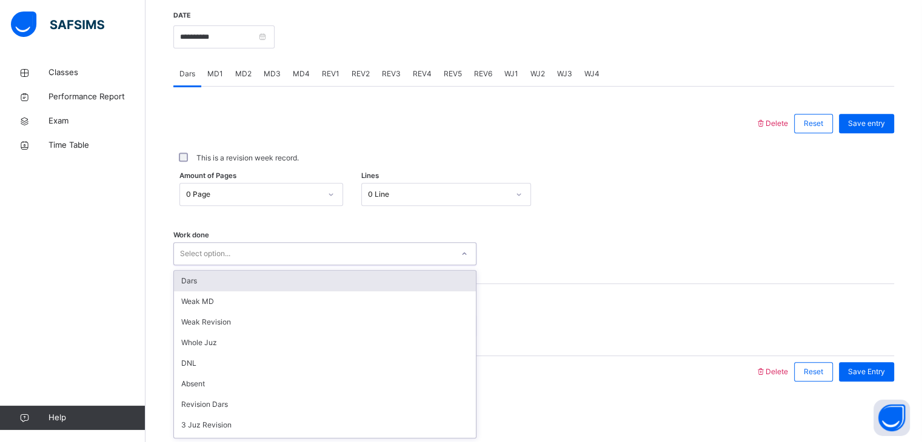
click at [231, 256] on div "Select option..." at bounding box center [313, 254] width 279 height 19
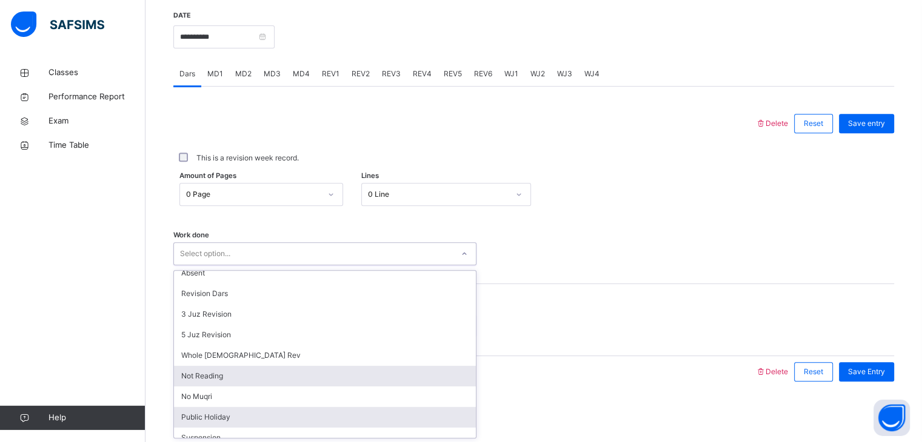
scroll to position [112, 0]
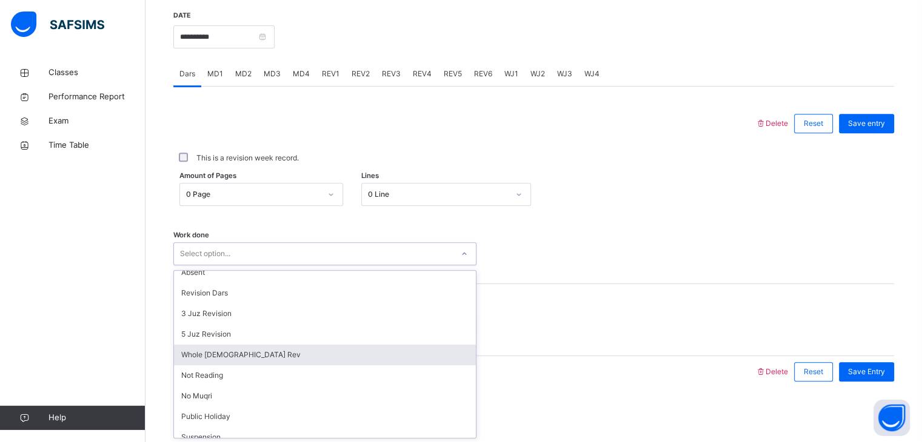
click at [229, 364] on div "Whole [DEMOGRAPHIC_DATA] Rev" at bounding box center [325, 355] width 302 height 21
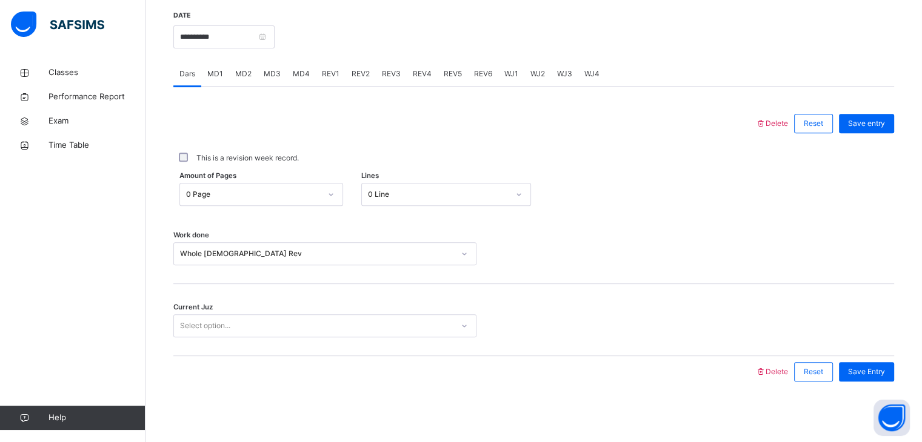
click at [282, 313] on div "Current Juz Select option..." at bounding box center [533, 320] width 721 height 72
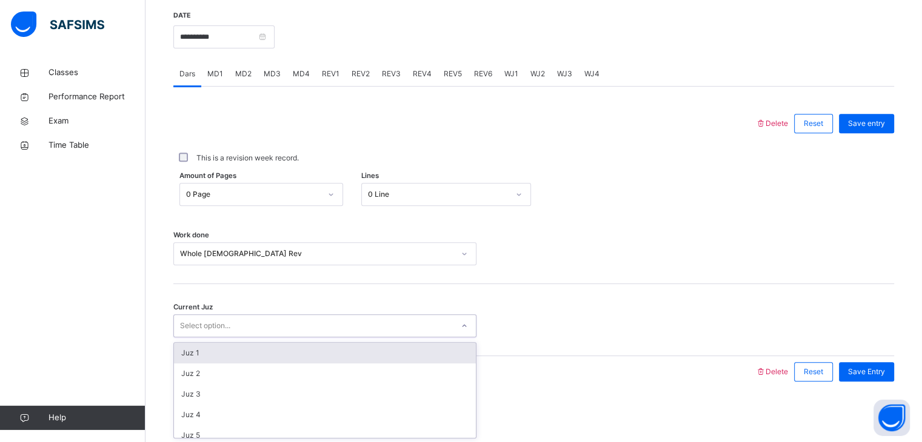
click at [286, 336] on div "Select option..." at bounding box center [324, 326] width 303 height 23
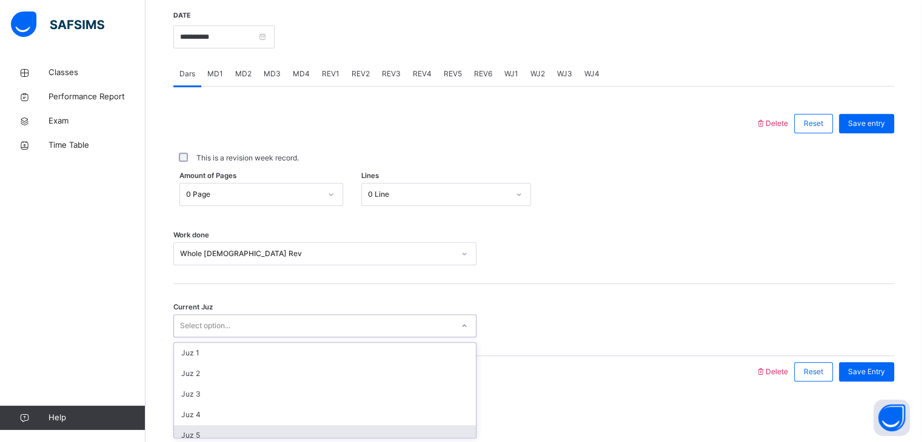
scroll to position [140, 0]
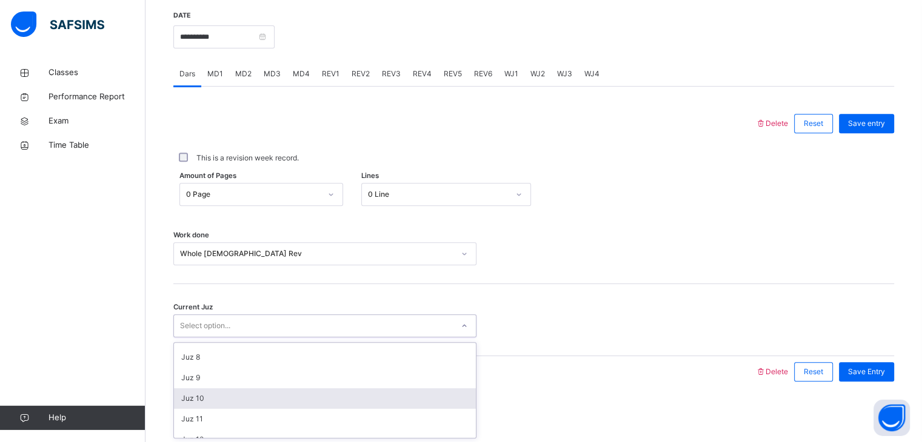
click at [207, 391] on div "Juz 10" at bounding box center [325, 399] width 302 height 21
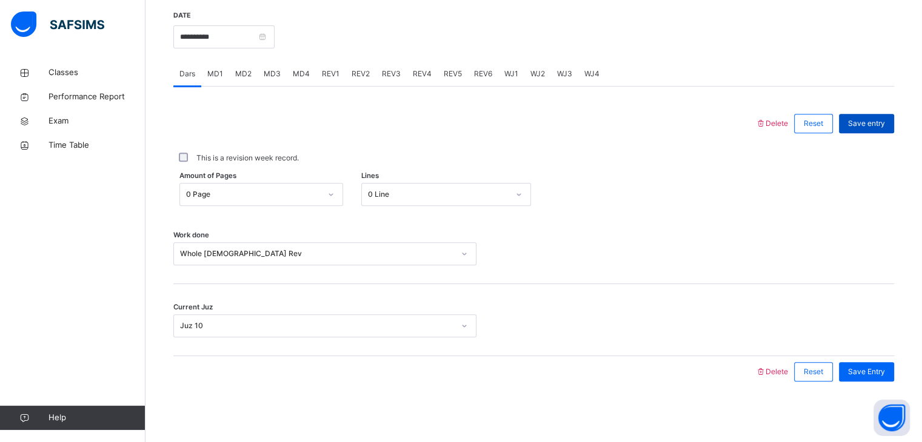
click at [859, 128] on span "Save entry" at bounding box center [866, 123] width 37 height 11
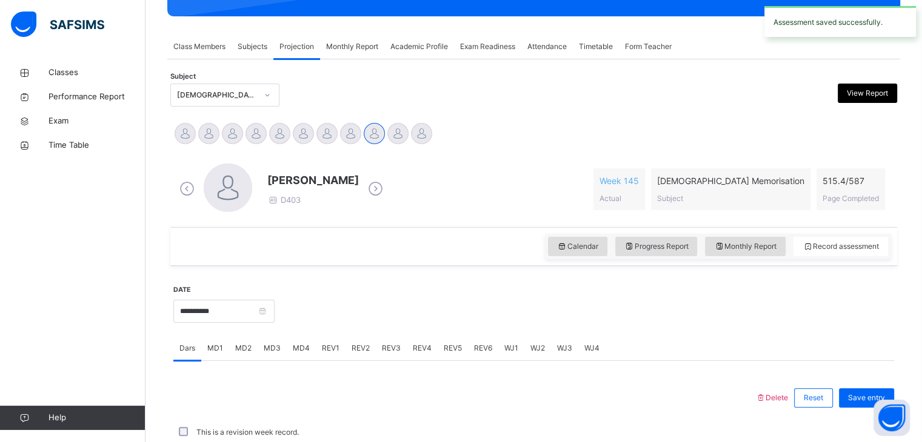
scroll to position [468, 0]
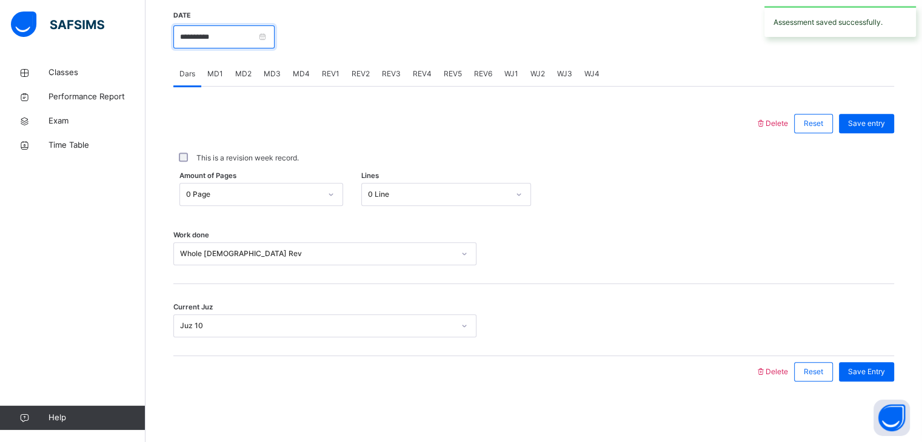
click at [230, 41] on input "**********" at bounding box center [223, 36] width 101 height 23
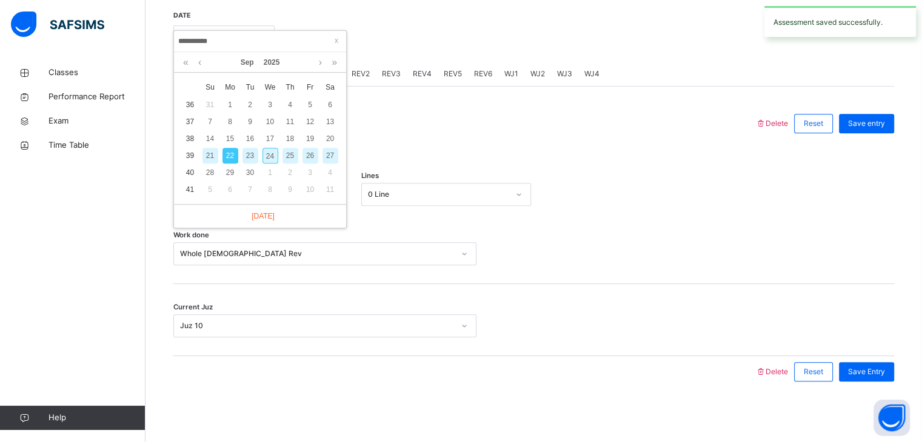
click at [247, 153] on div "23" at bounding box center [250, 156] width 16 height 16
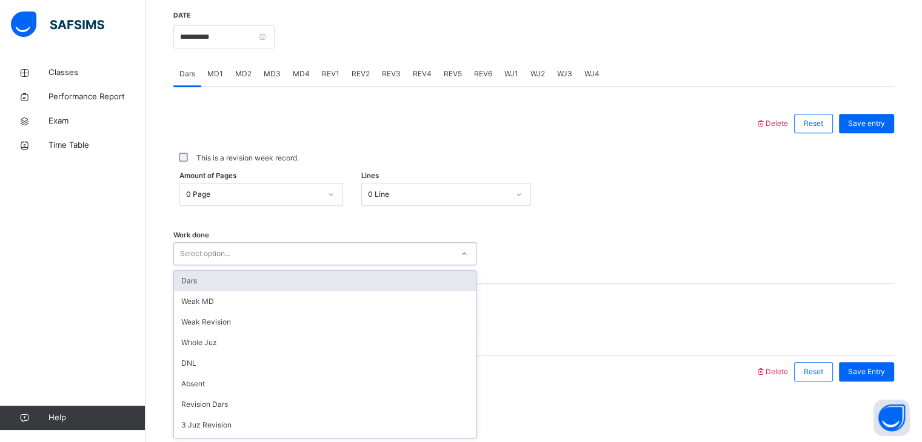
click at [238, 253] on div "Select option..." at bounding box center [313, 254] width 279 height 19
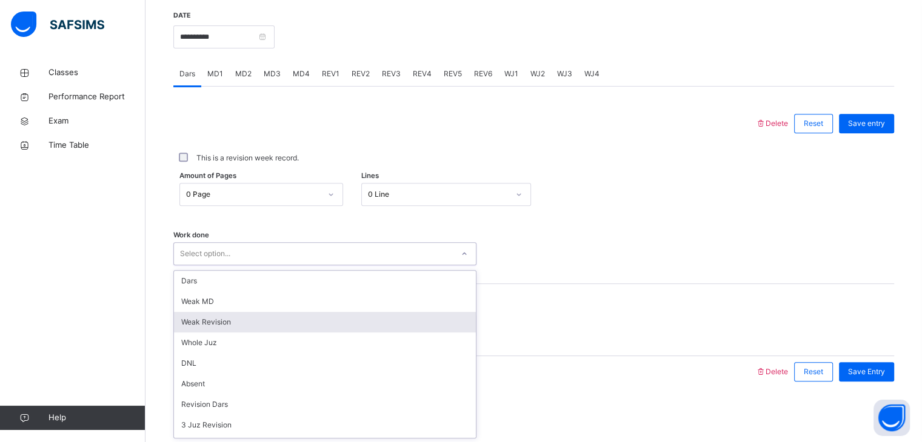
scroll to position [162, 0]
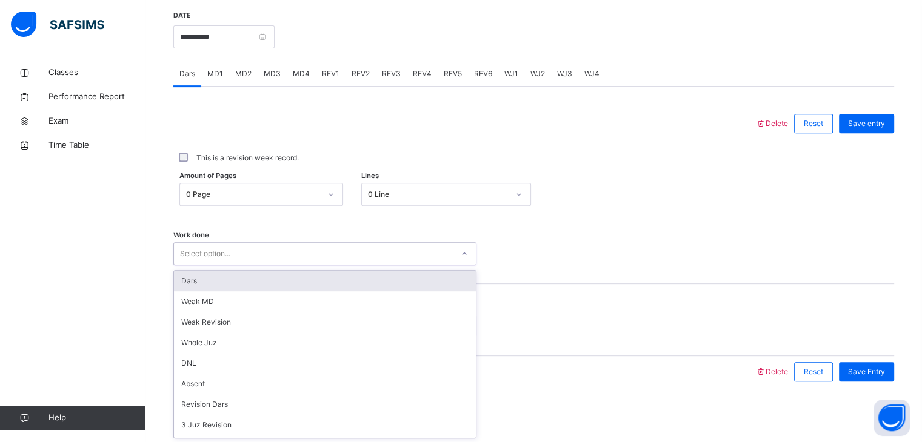
drag, startPoint x: 247, startPoint y: 303, endPoint x: 214, endPoint y: 261, distance: 53.5
click at [214, 261] on div "Select option..." at bounding box center [205, 253] width 50 height 23
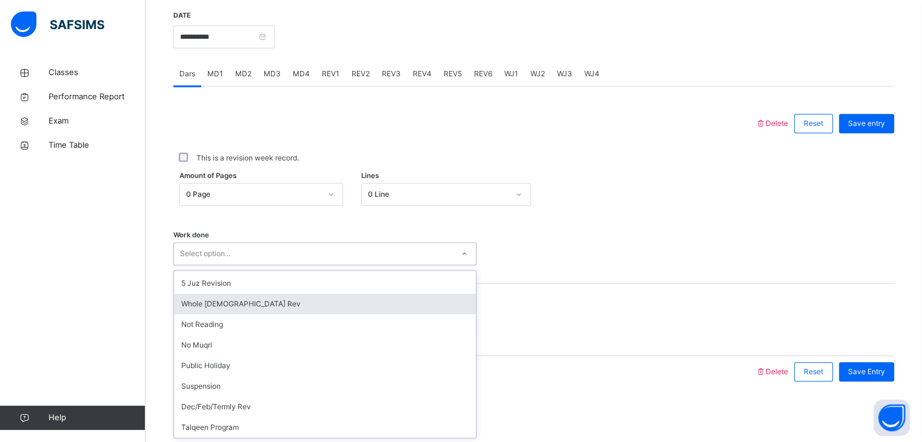
click at [225, 303] on div "Whole [DEMOGRAPHIC_DATA] Rev" at bounding box center [325, 304] width 302 height 21
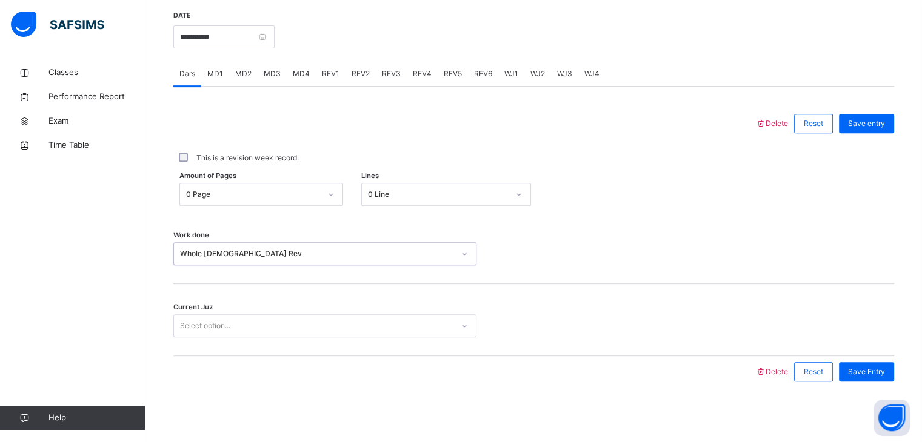
click at [230, 324] on div "Select option..." at bounding box center [205, 326] width 50 height 23
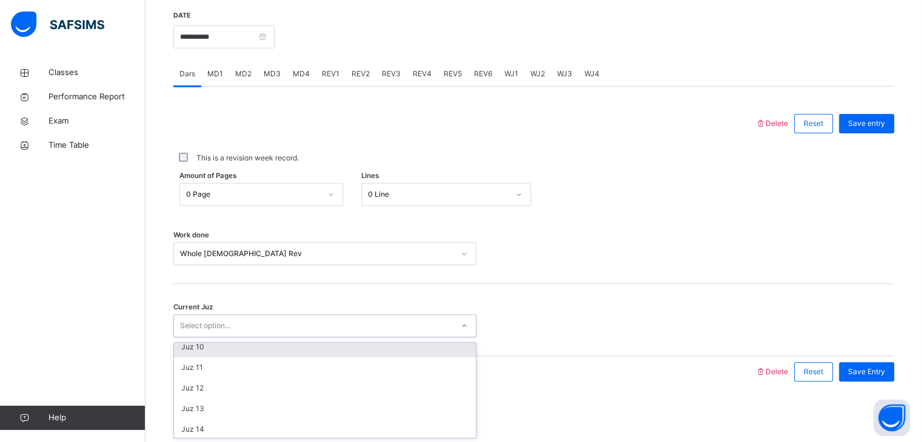
click at [230, 354] on div "Juz 10" at bounding box center [325, 347] width 302 height 21
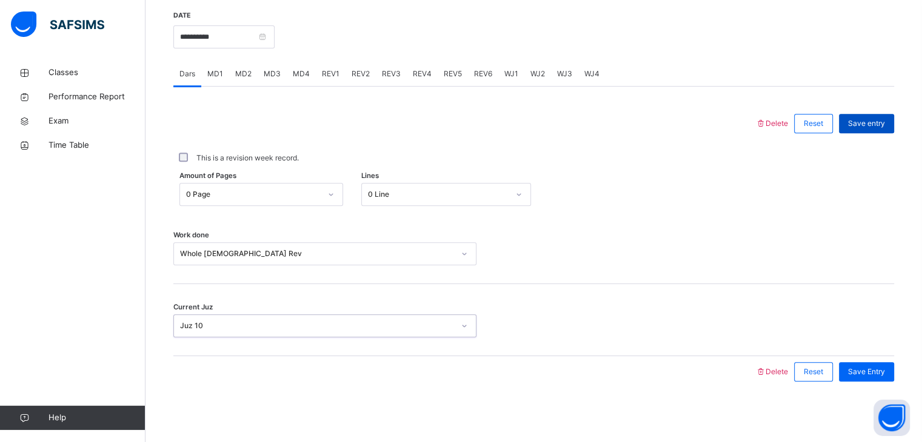
click at [883, 127] on span "Save entry" at bounding box center [866, 123] width 37 height 11
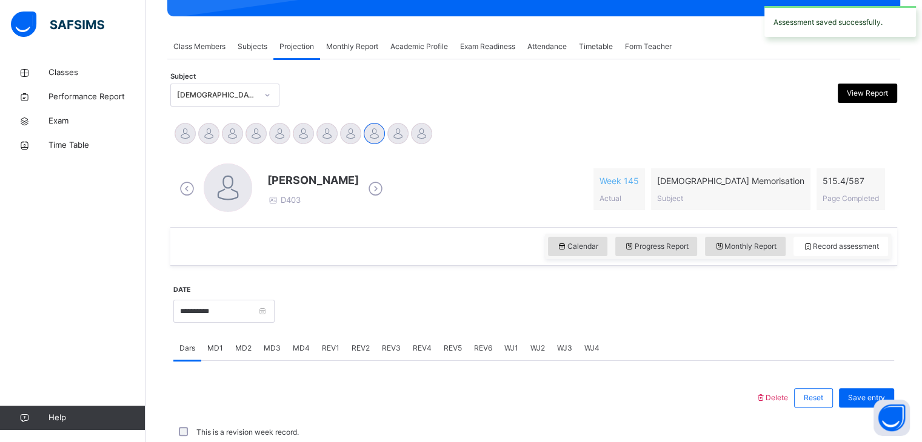
scroll to position [468, 0]
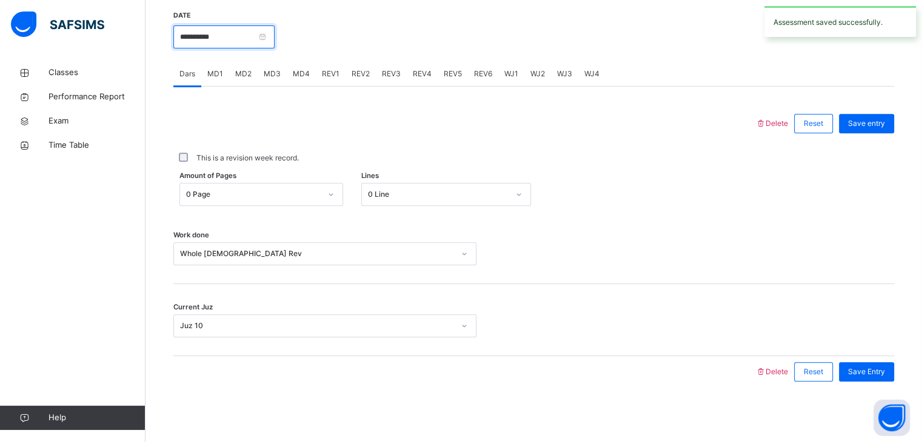
click at [187, 47] on input "**********" at bounding box center [223, 36] width 101 height 23
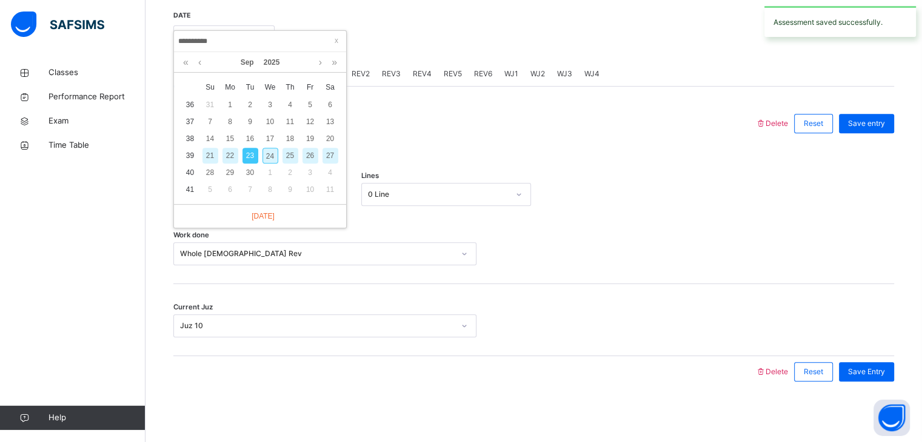
click at [267, 151] on div "24" at bounding box center [270, 156] width 16 height 16
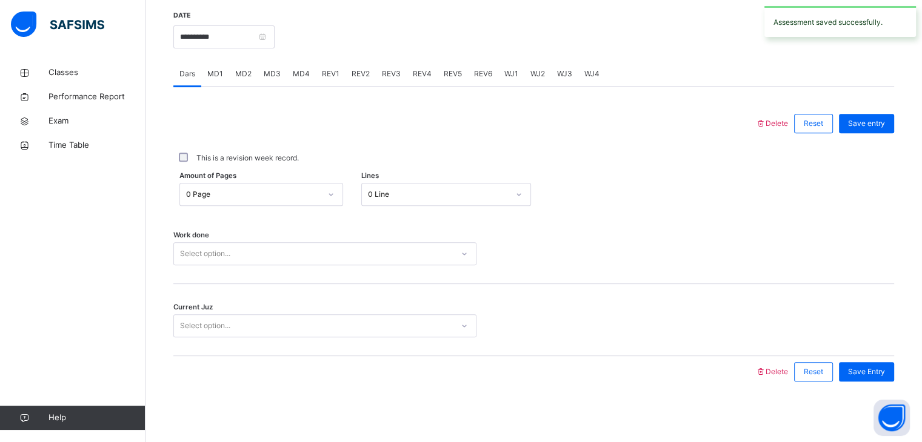
click at [207, 258] on div "Select option..." at bounding box center [205, 253] width 50 height 23
click at [238, 254] on div "Select option..." at bounding box center [313, 254] width 279 height 19
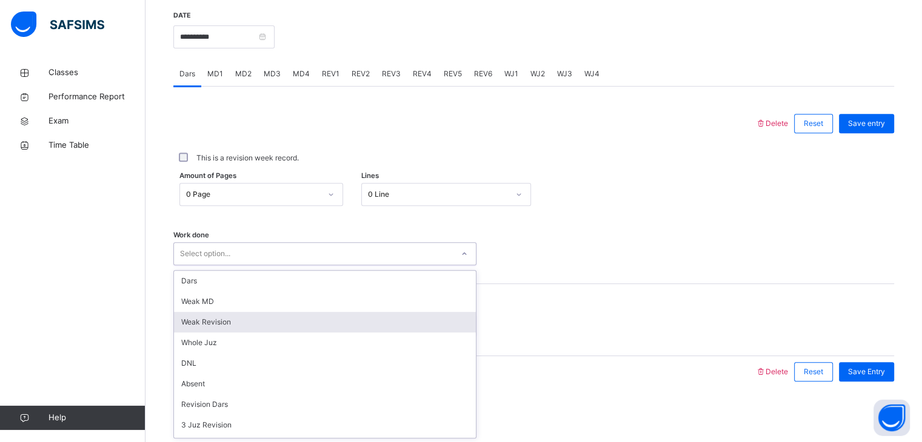
scroll to position [162, 0]
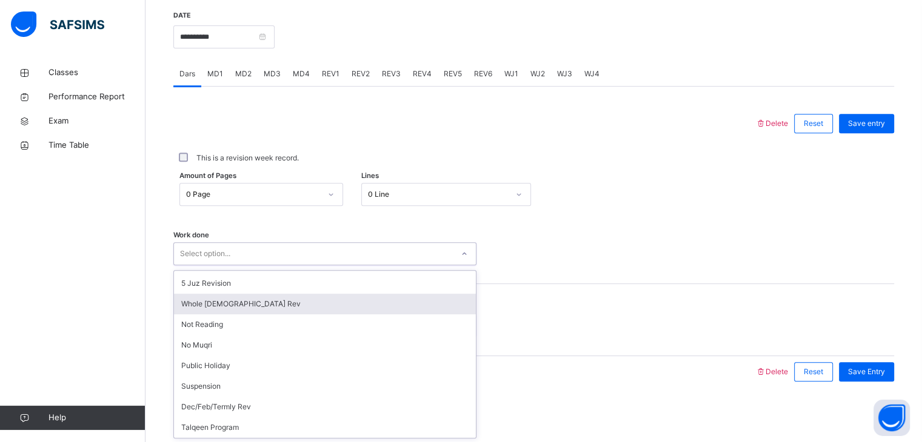
click at [247, 299] on div "Whole [DEMOGRAPHIC_DATA] Rev" at bounding box center [325, 304] width 302 height 21
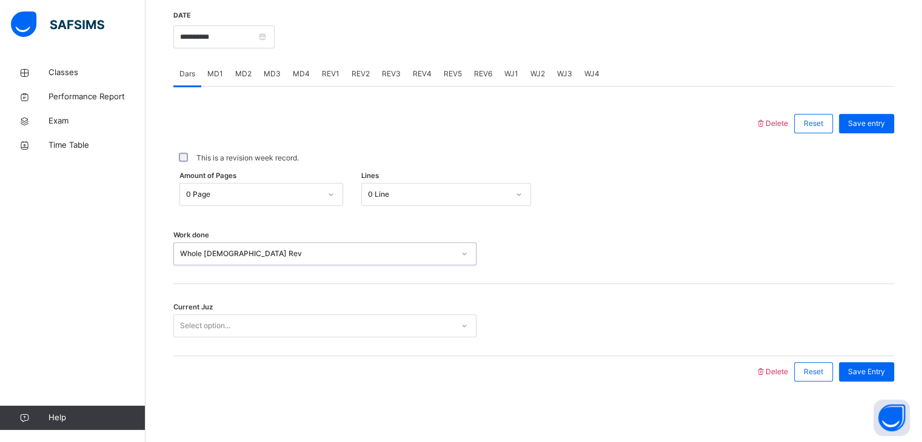
click at [221, 322] on div "Select option..." at bounding box center [205, 326] width 50 height 23
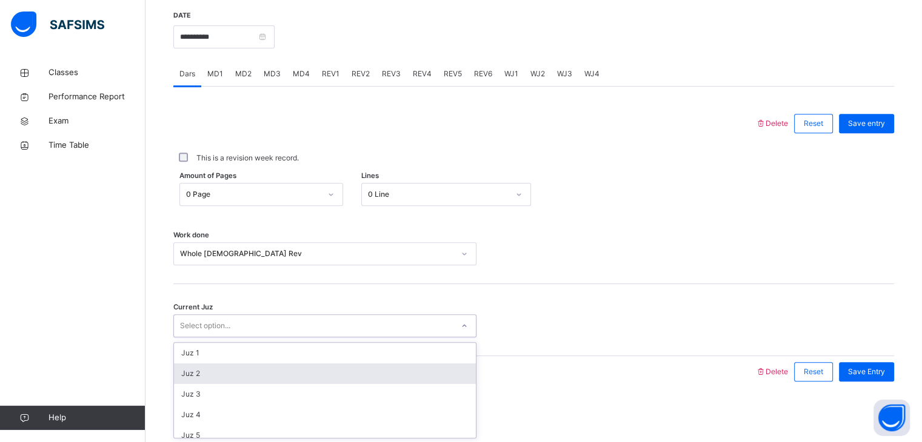
scroll to position [175, 0]
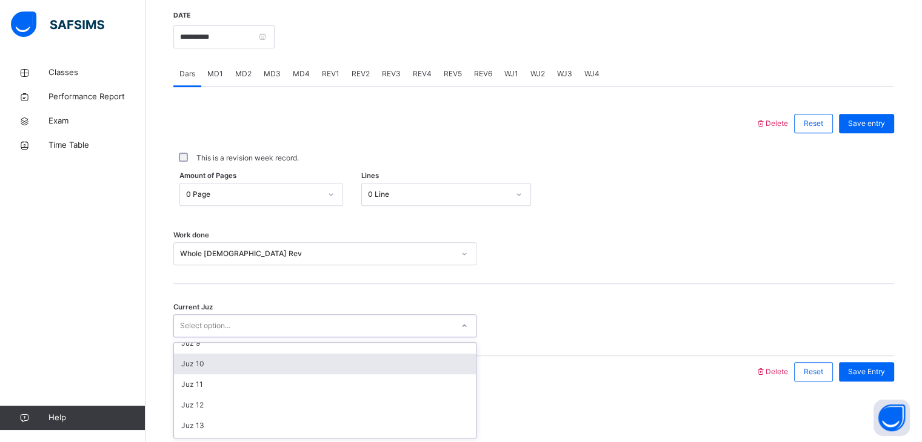
click at [233, 369] on div "Juz 10" at bounding box center [325, 364] width 302 height 21
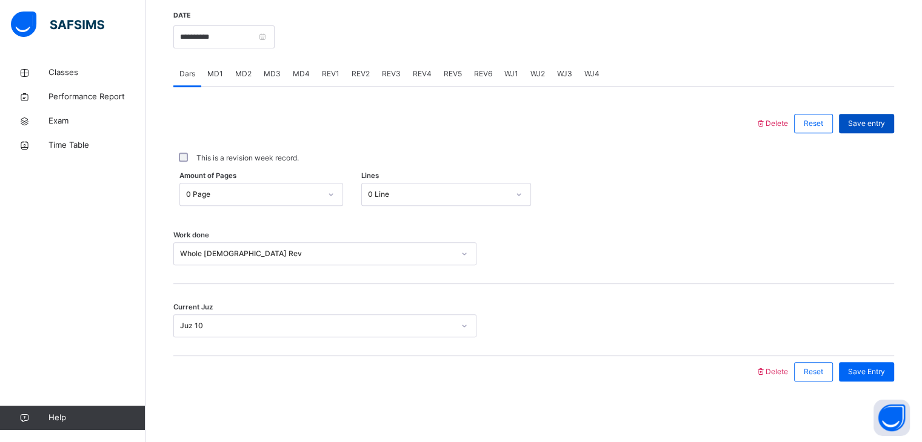
click at [865, 119] on span "Save entry" at bounding box center [866, 123] width 37 height 11
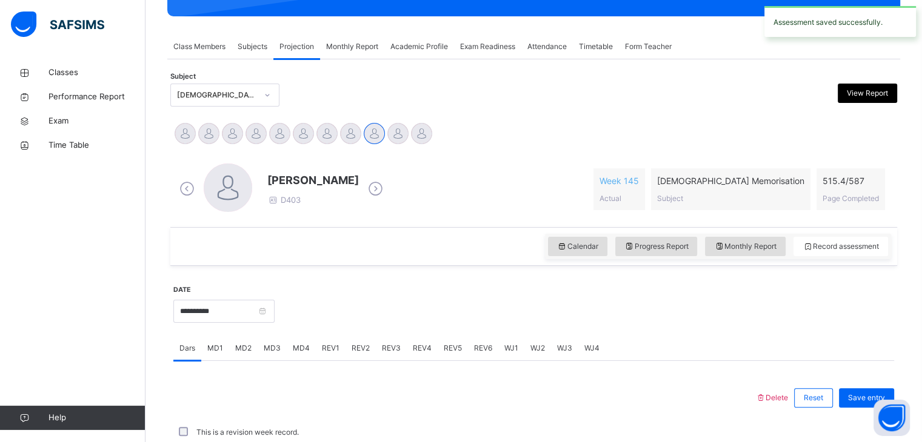
scroll to position [468, 0]
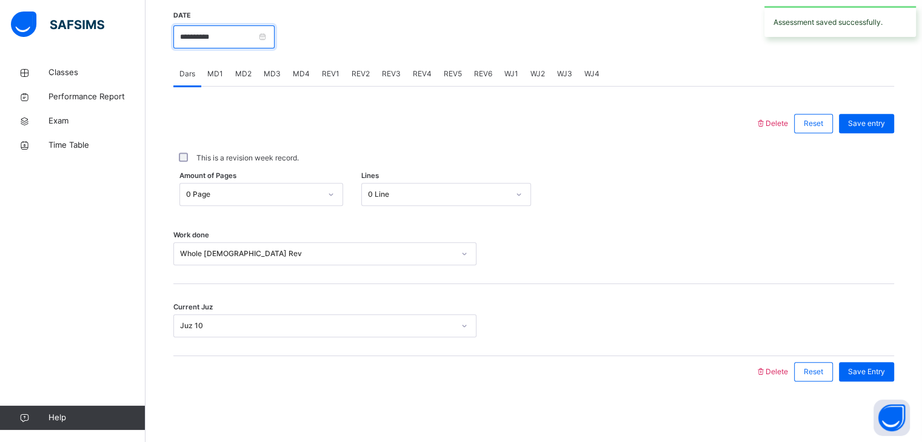
click at [246, 36] on input "**********" at bounding box center [223, 36] width 101 height 23
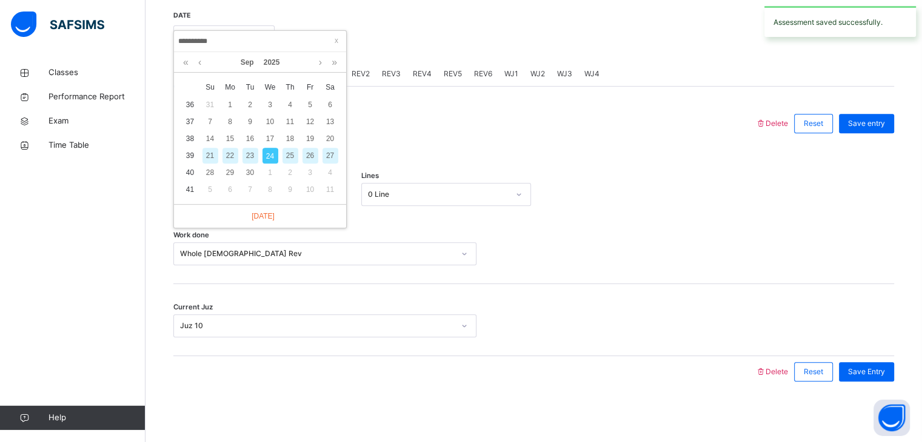
click at [287, 157] on div "25" at bounding box center [290, 156] width 16 height 16
type input "**********"
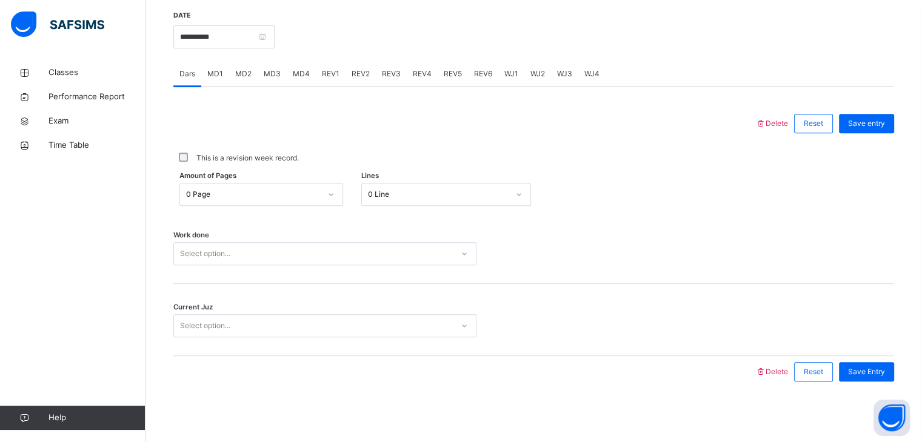
click at [208, 247] on div "Select option..." at bounding box center [205, 253] width 50 height 23
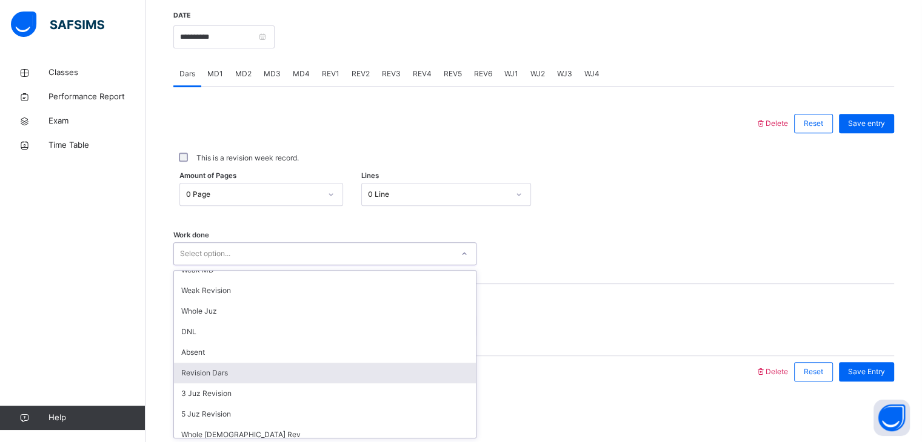
scroll to position [162, 0]
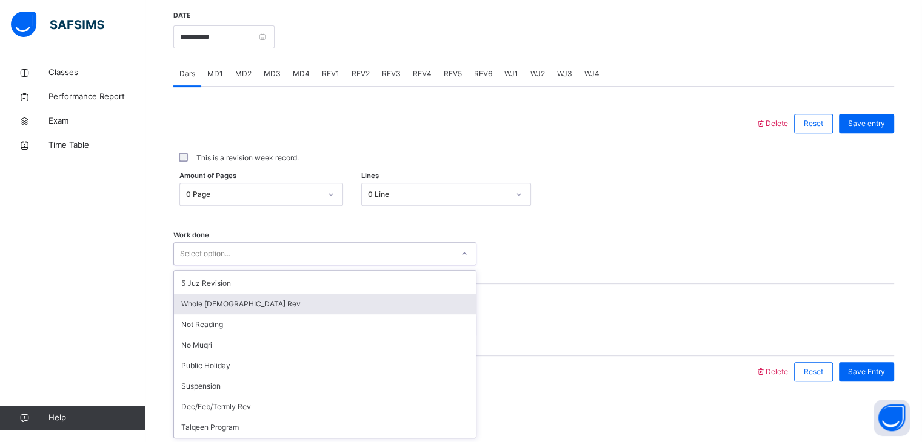
click at [239, 311] on div "Whole [DEMOGRAPHIC_DATA] Rev" at bounding box center [325, 304] width 302 height 21
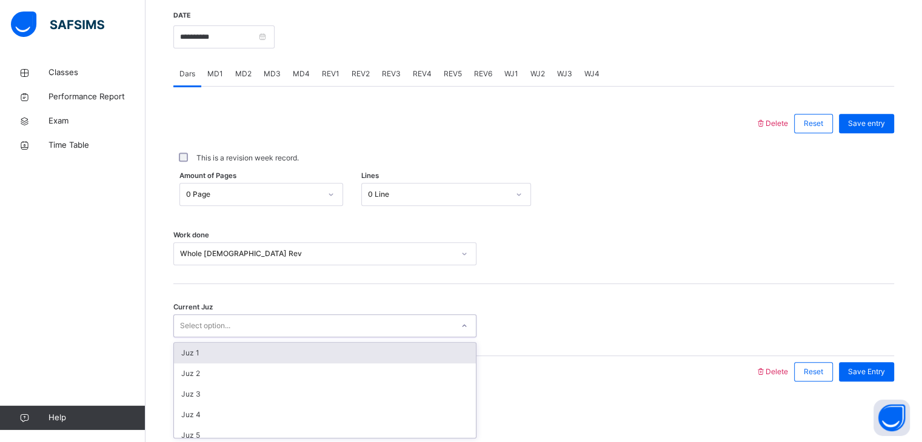
click at [205, 325] on div "Select option..." at bounding box center [205, 326] width 50 height 23
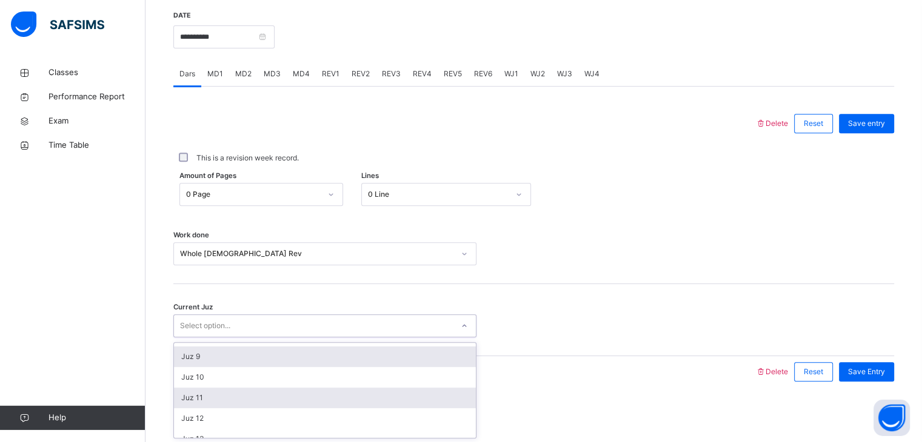
scroll to position [160, 0]
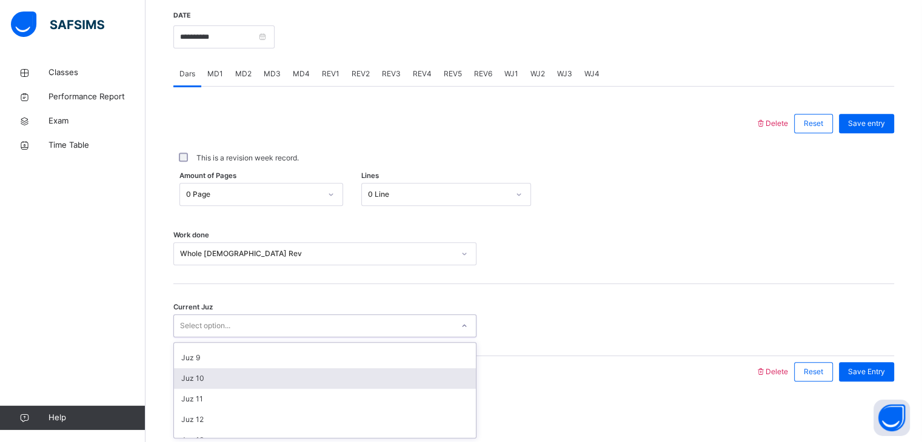
click at [221, 369] on div "Juz 10" at bounding box center [325, 379] width 302 height 21
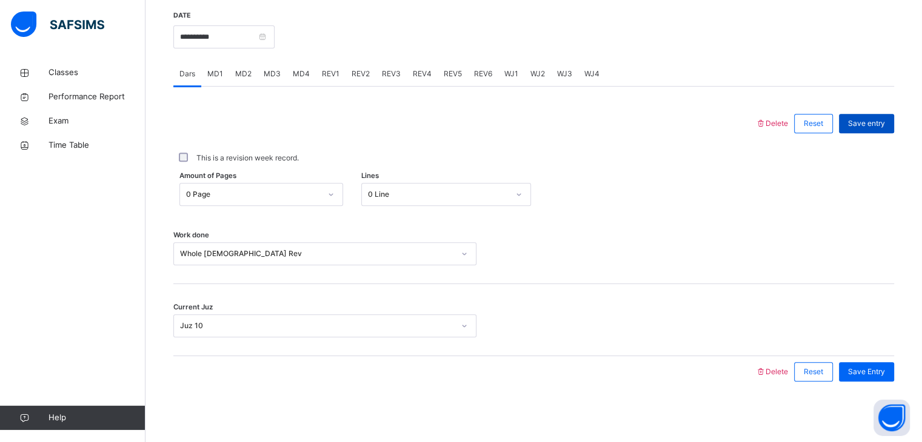
click at [867, 122] on span "Save entry" at bounding box center [866, 123] width 37 height 11
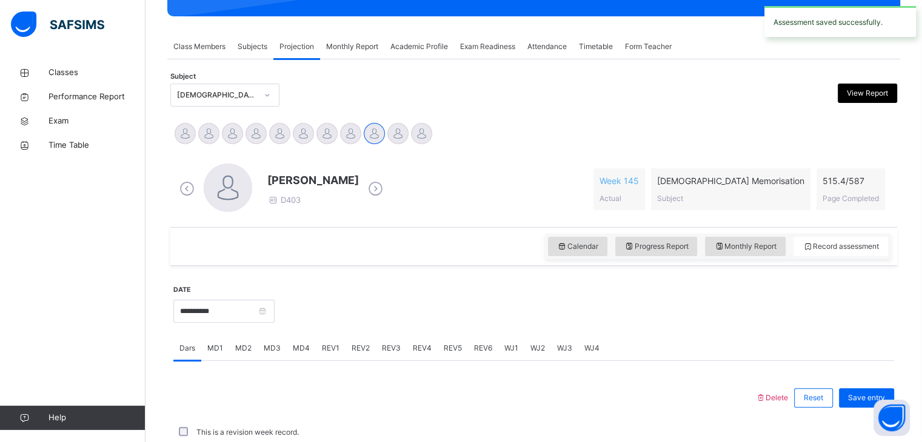
scroll to position [468, 0]
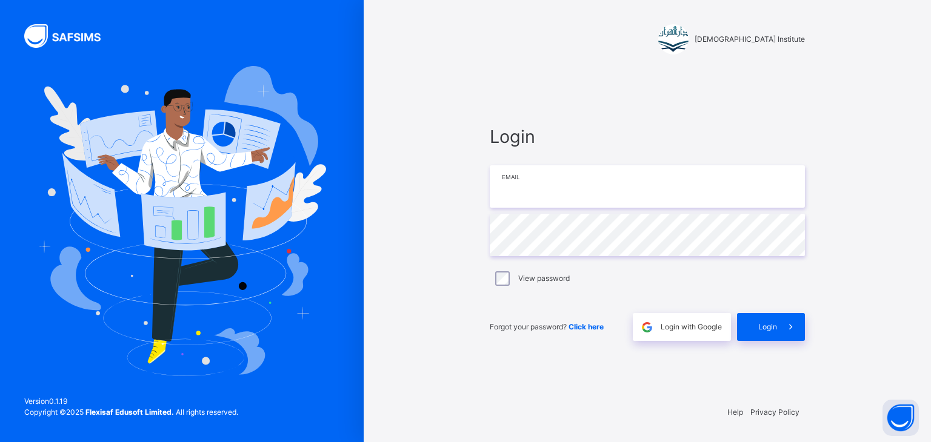
type input "**********"
